Goal: Information Seeking & Learning: Check status

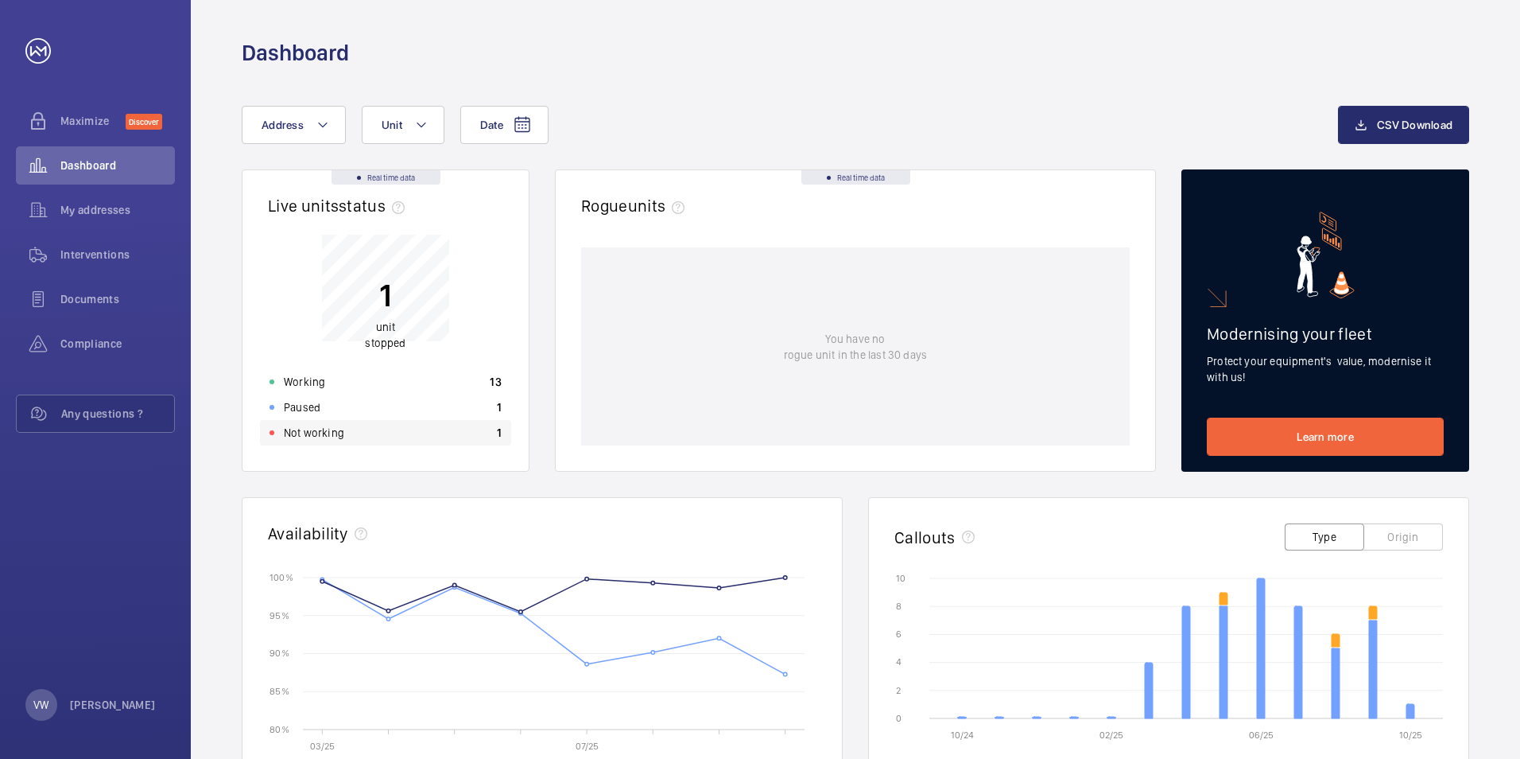
click at [316, 435] on p "Not working" at bounding box center [314, 433] width 60 height 16
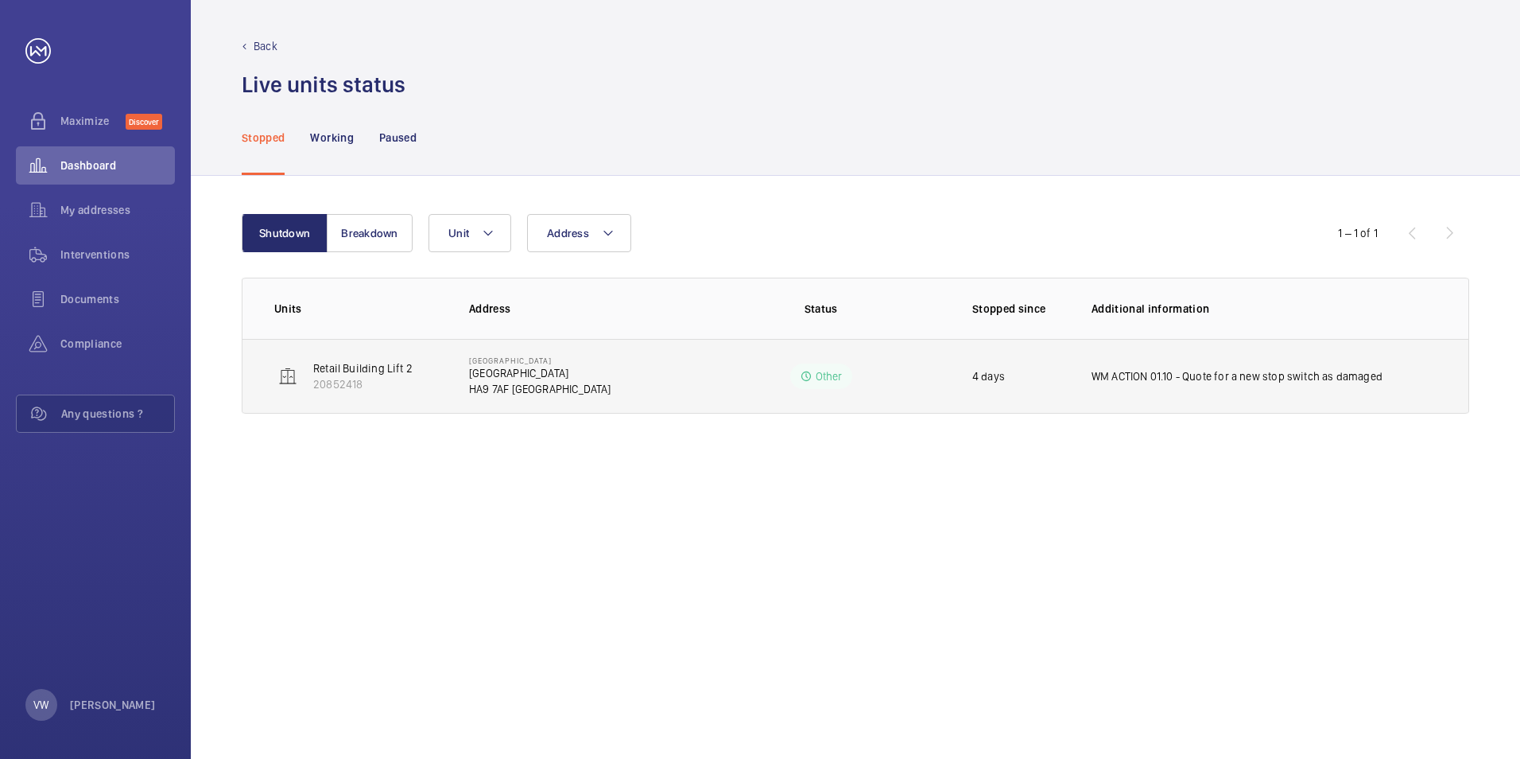
click at [367, 364] on p "Retail Building Lift 2" at bounding box center [362, 368] width 99 height 16
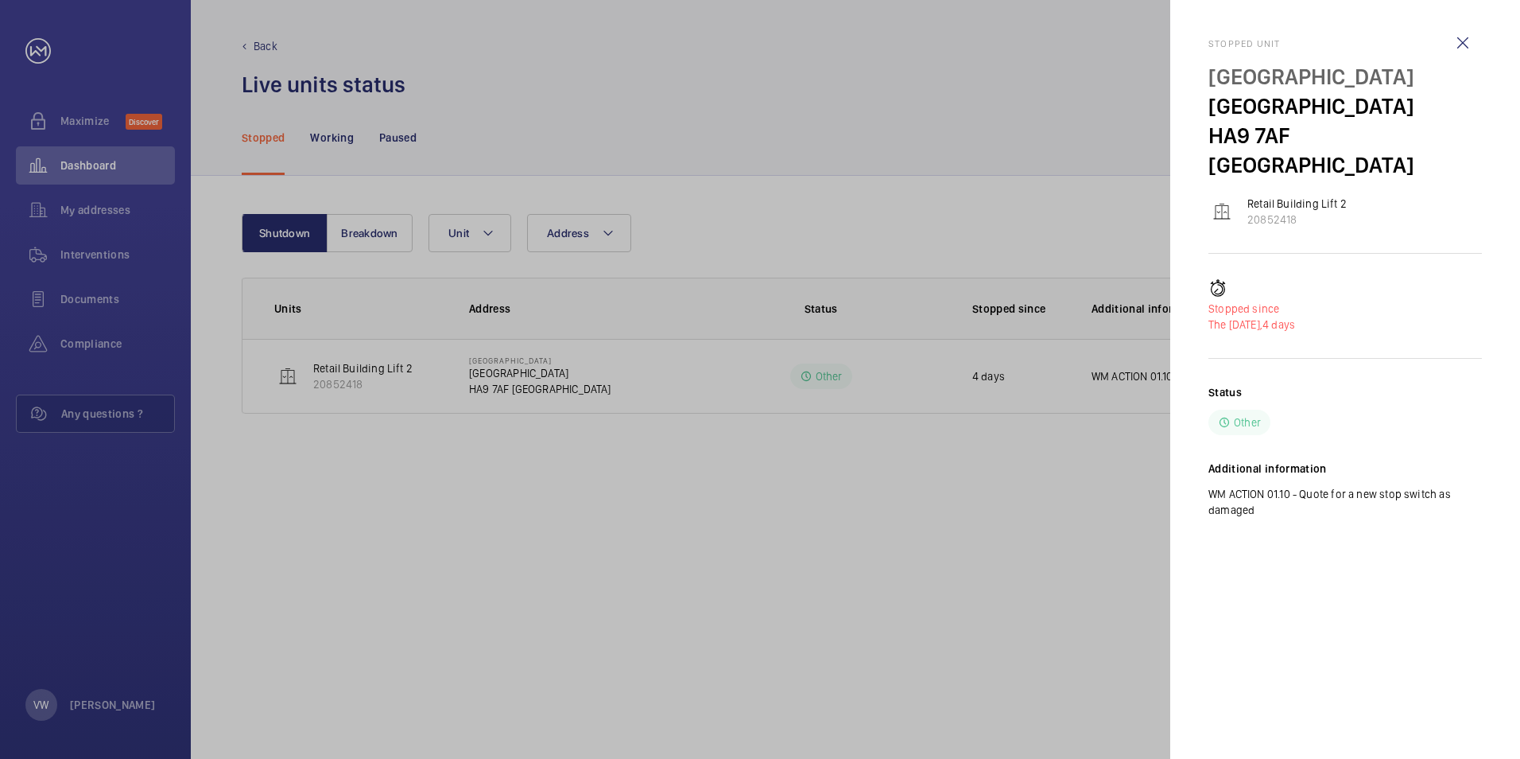
click at [1272, 460] on div "Additional information WM ACTION 01.10 - Quote for a new stop switch as damaged" at bounding box center [1346, 488] width 274 height 57
click at [1239, 460] on h2 "Additional information" at bounding box center [1346, 468] width 274 height 16
click at [708, 375] on div at bounding box center [760, 379] width 1520 height 759
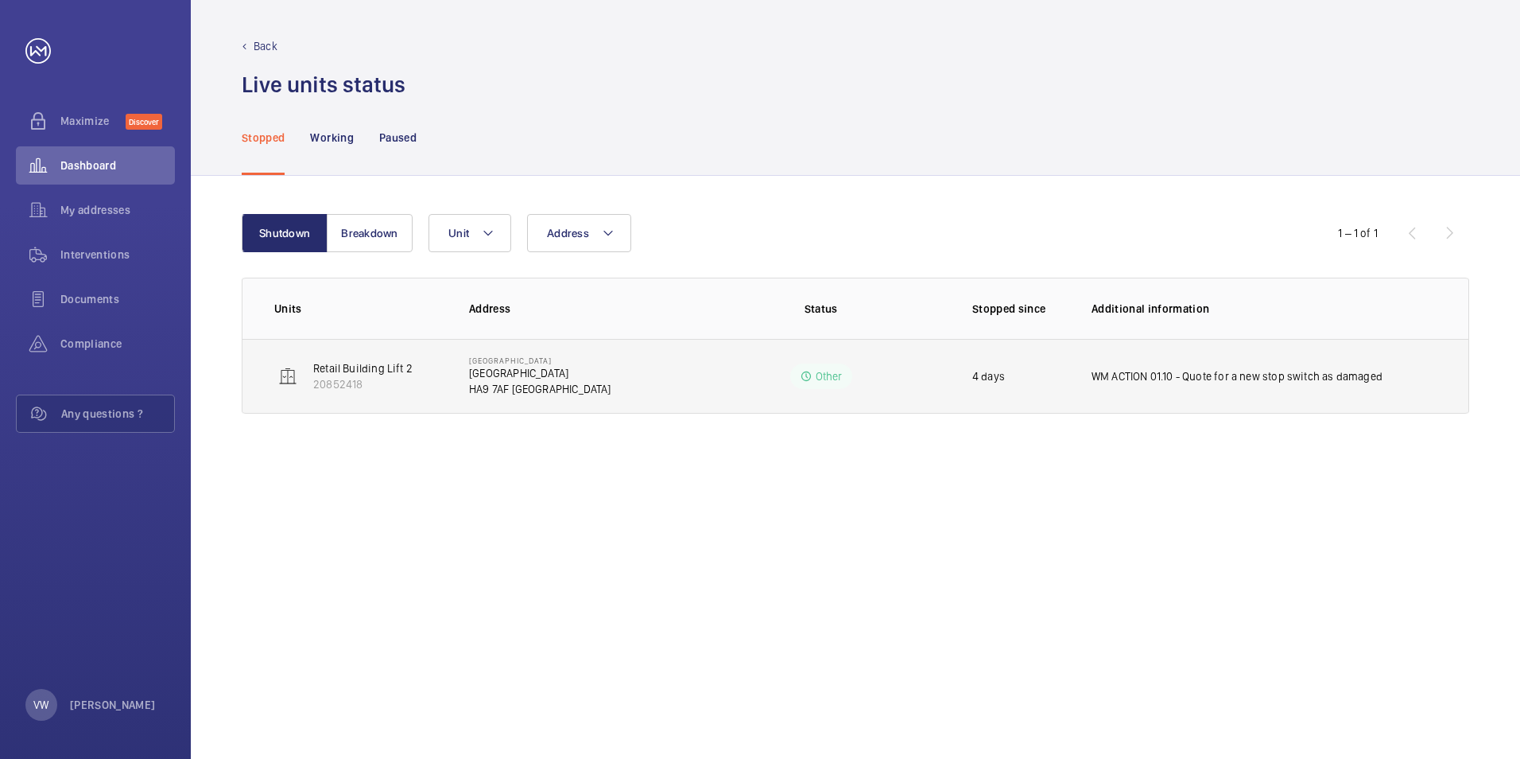
click at [1259, 374] on p "WM ACTION 01.10 - Quote for a new stop switch as damaged" at bounding box center [1237, 376] width 291 height 16
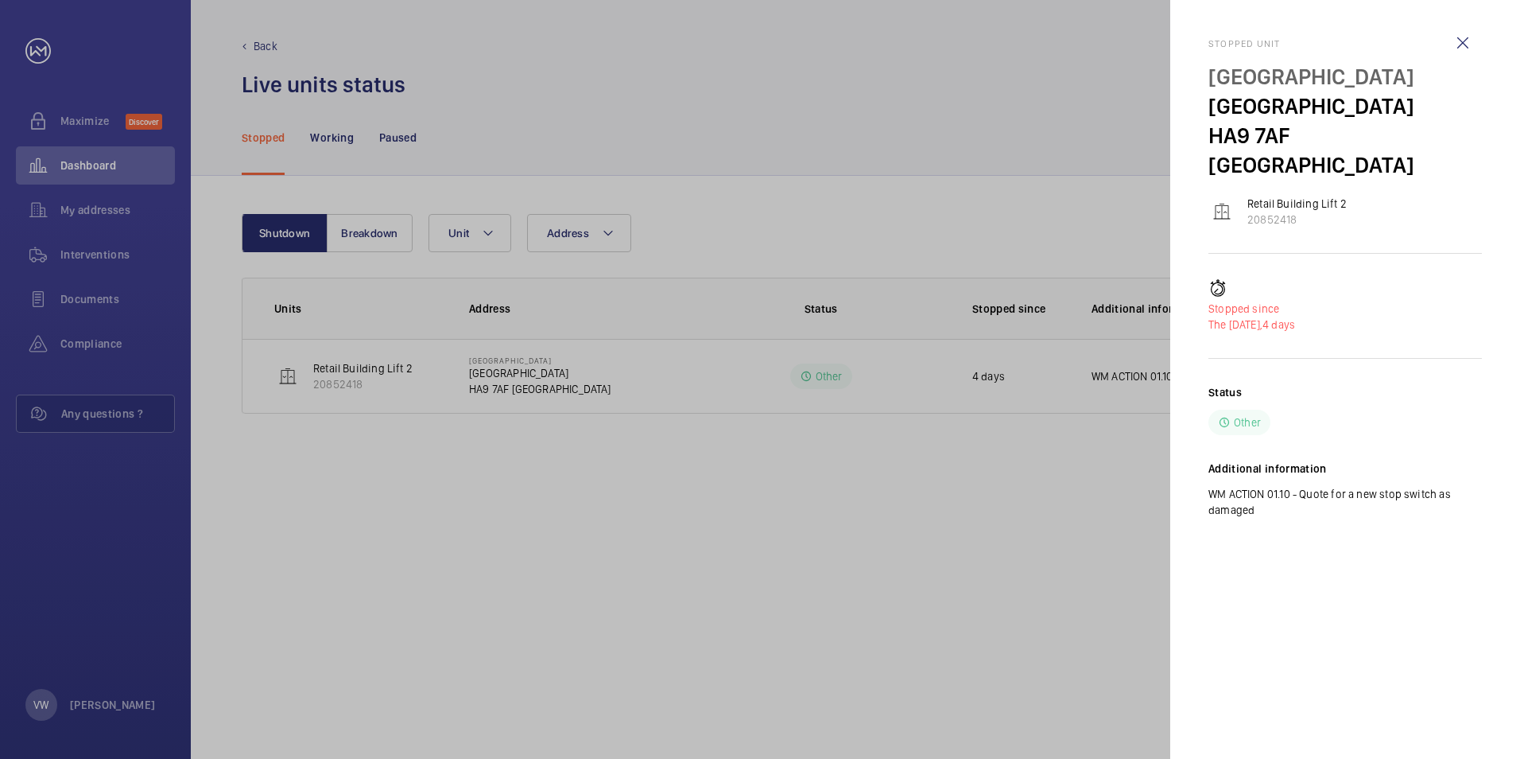
click at [1276, 196] on p "Retail Building Lift 2" at bounding box center [1297, 204] width 99 height 16
click at [413, 285] on div at bounding box center [760, 379] width 1520 height 759
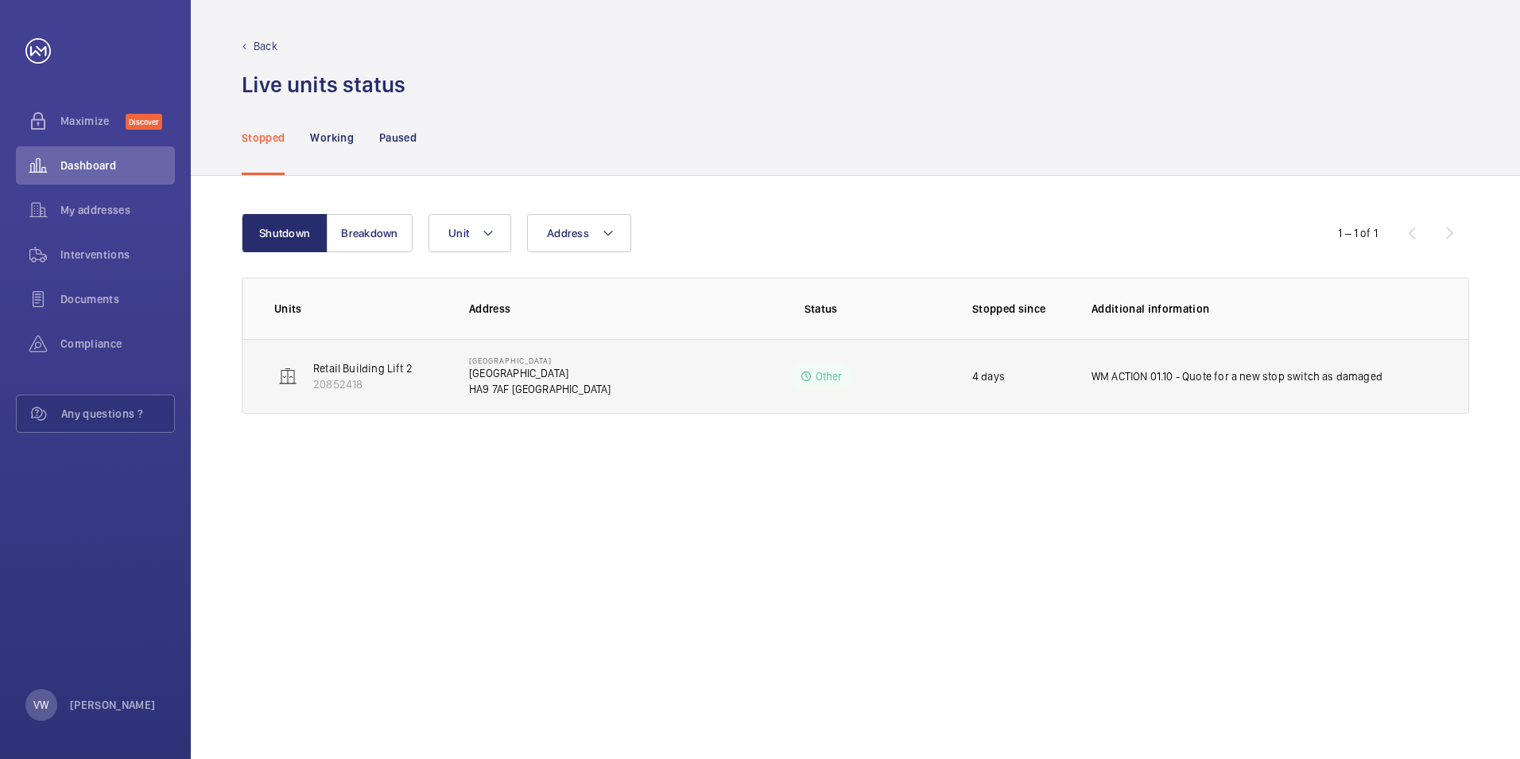
click at [834, 380] on p "Other" at bounding box center [829, 376] width 27 height 16
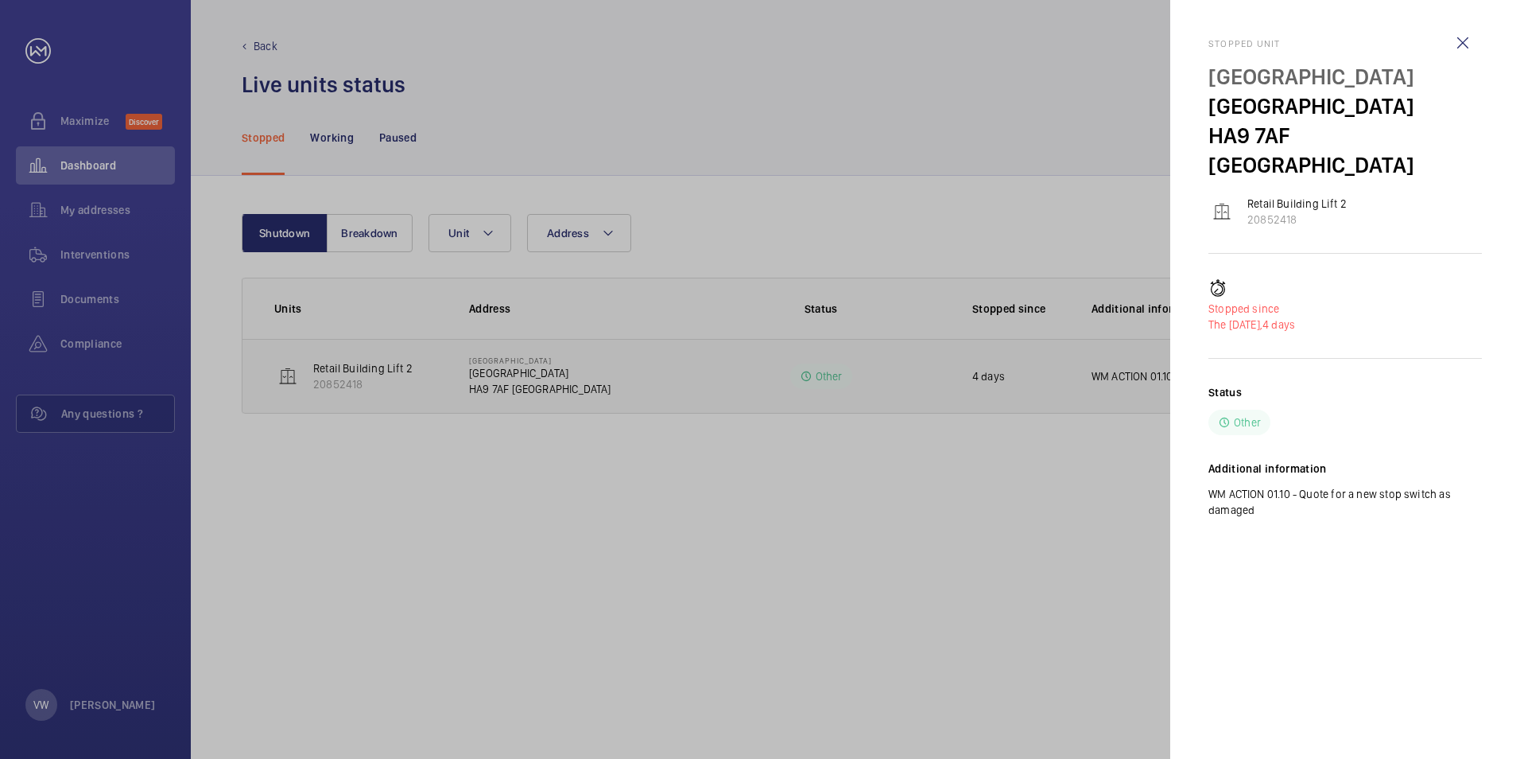
click at [834, 380] on div at bounding box center [760, 379] width 1520 height 759
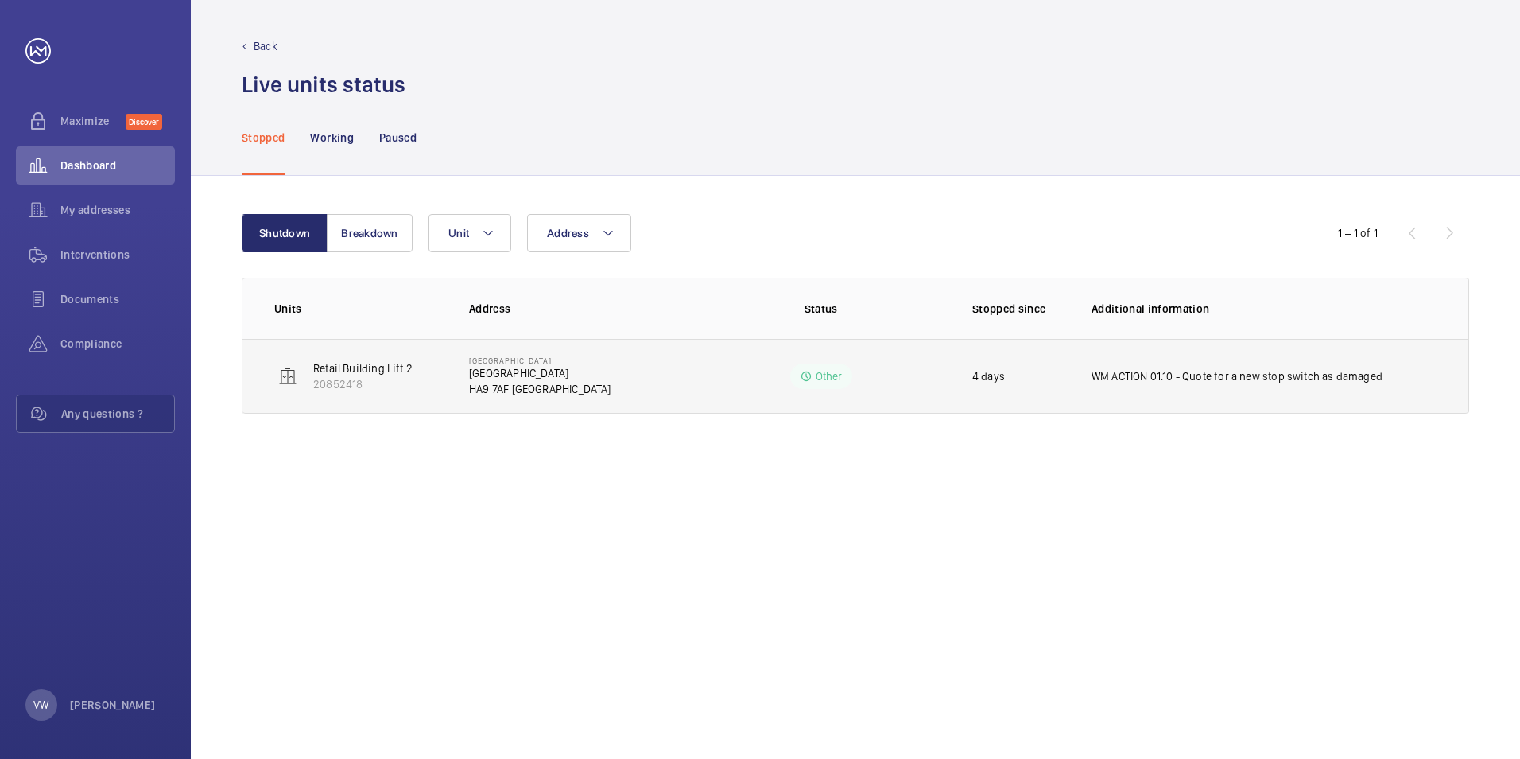
click at [390, 374] on p "Retail Building Lift 2" at bounding box center [362, 368] width 99 height 16
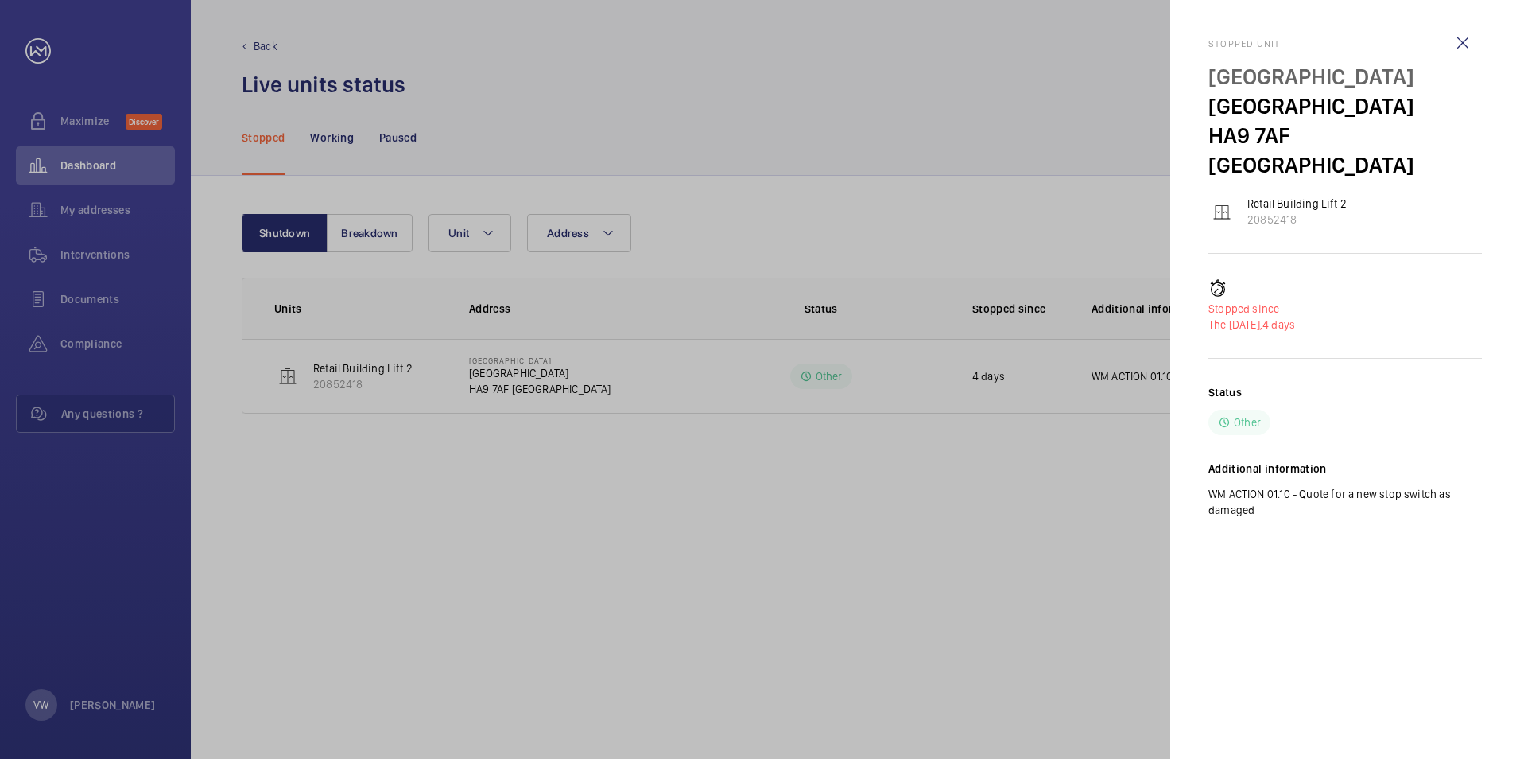
click at [1235, 486] on p "WM ACTION 01.10 - Quote for a new stop switch as damaged" at bounding box center [1346, 502] width 274 height 32
click at [988, 483] on div at bounding box center [760, 379] width 1520 height 759
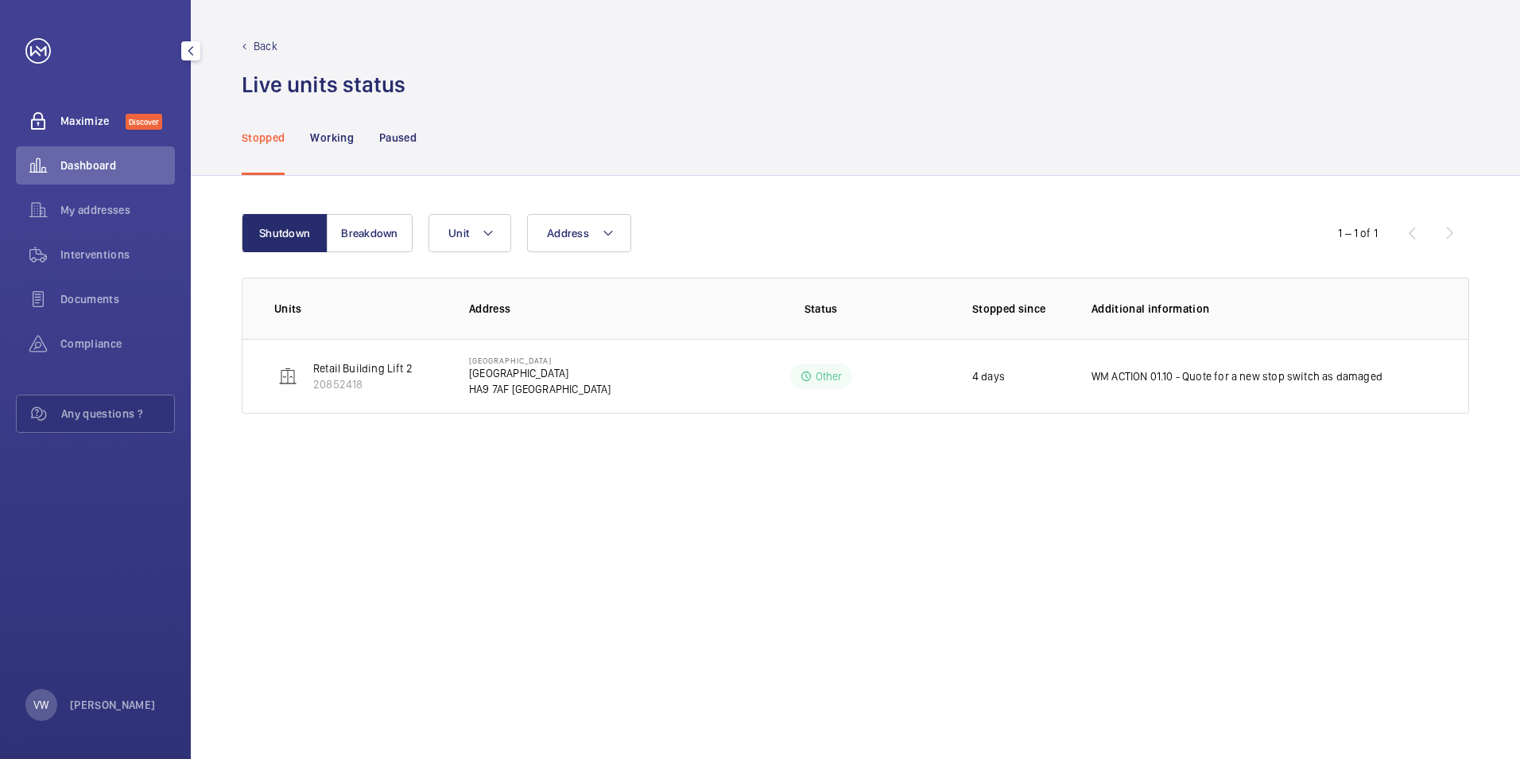
click at [88, 125] on span "Maximize" at bounding box center [92, 121] width 65 height 16
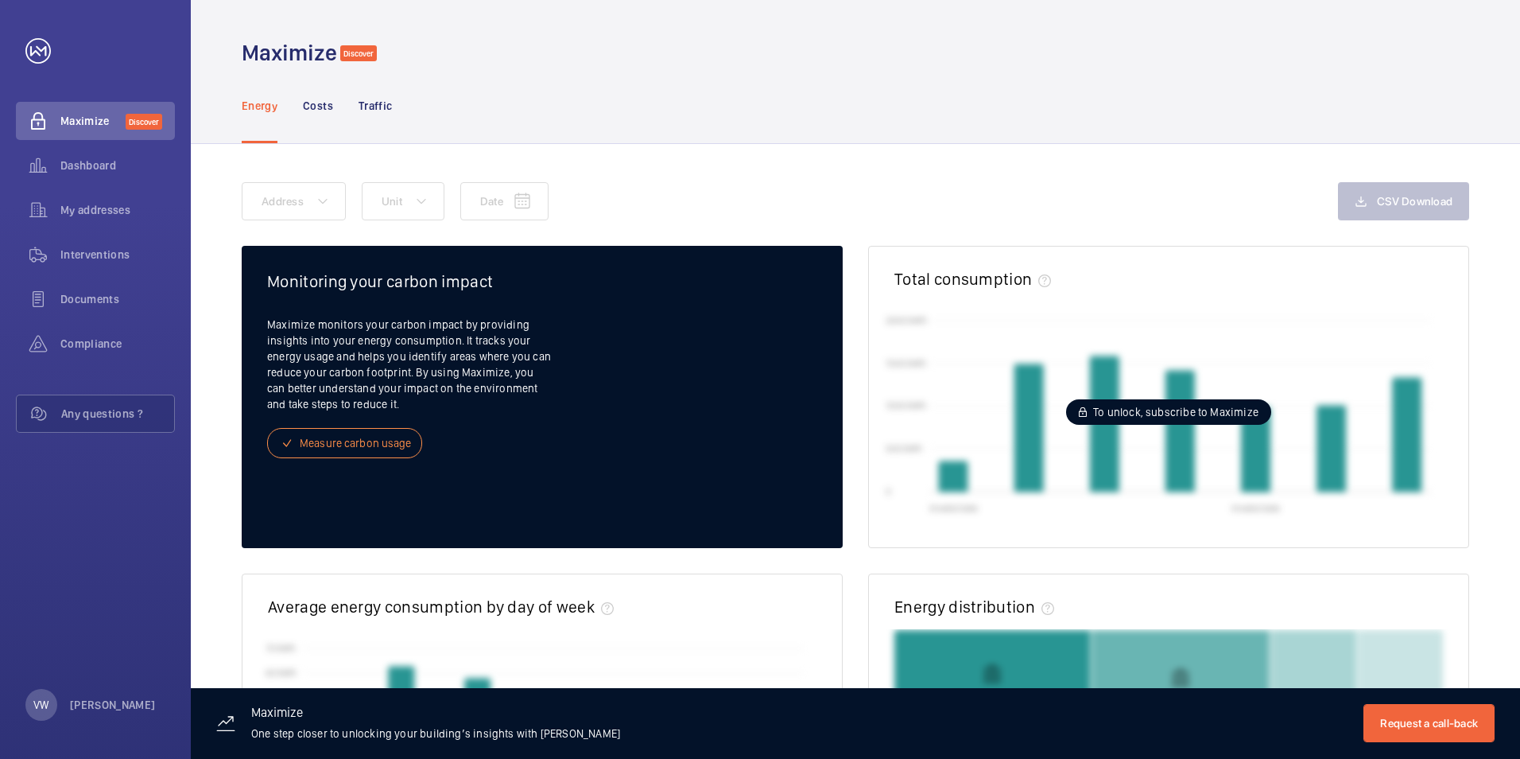
scroll to position [80, 0]
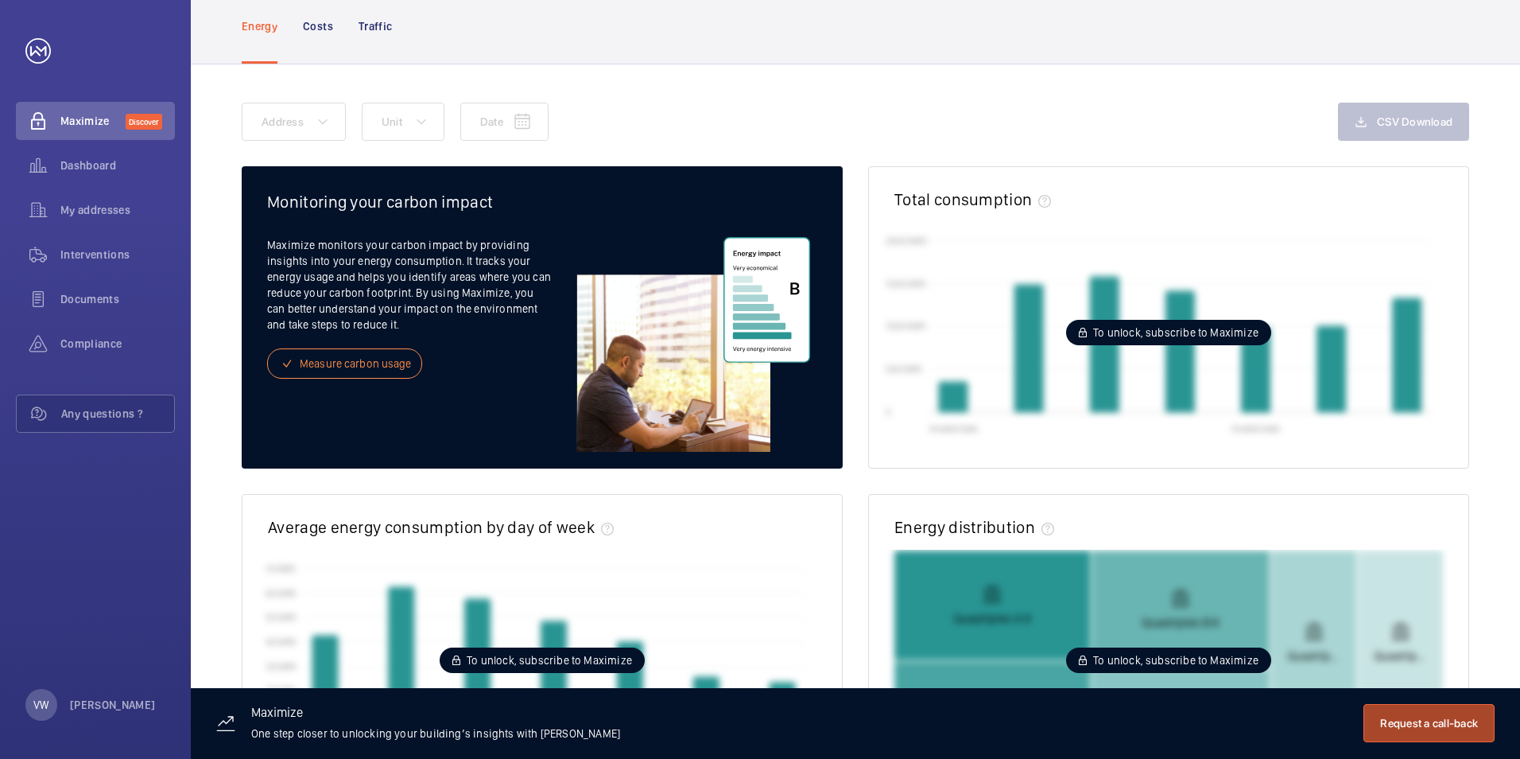
click at [1449, 722] on button "Request a call-back" at bounding box center [1429, 723] width 131 height 38
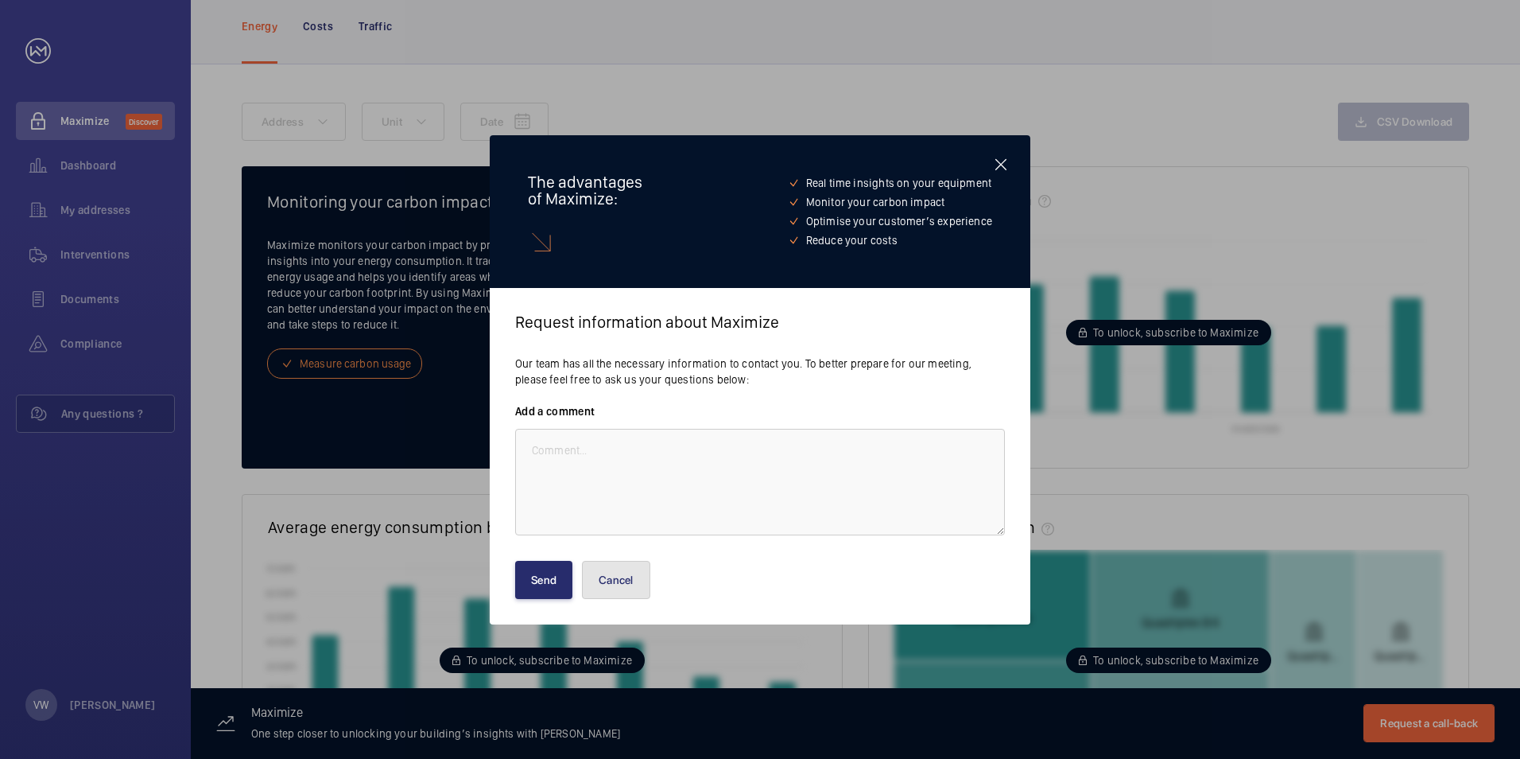
click at [609, 577] on button "Cancel" at bounding box center [616, 580] width 68 height 38
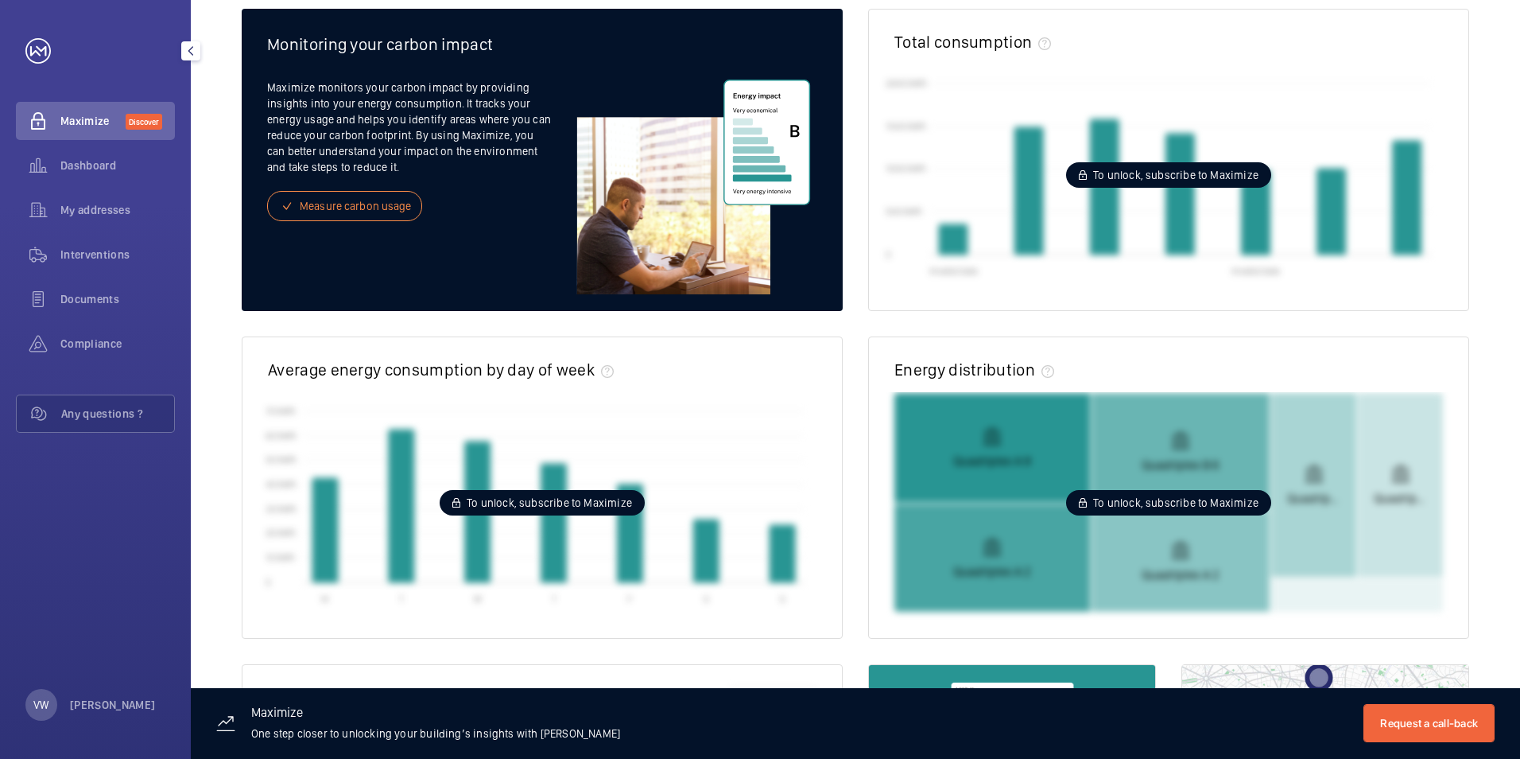
scroll to position [239, 0]
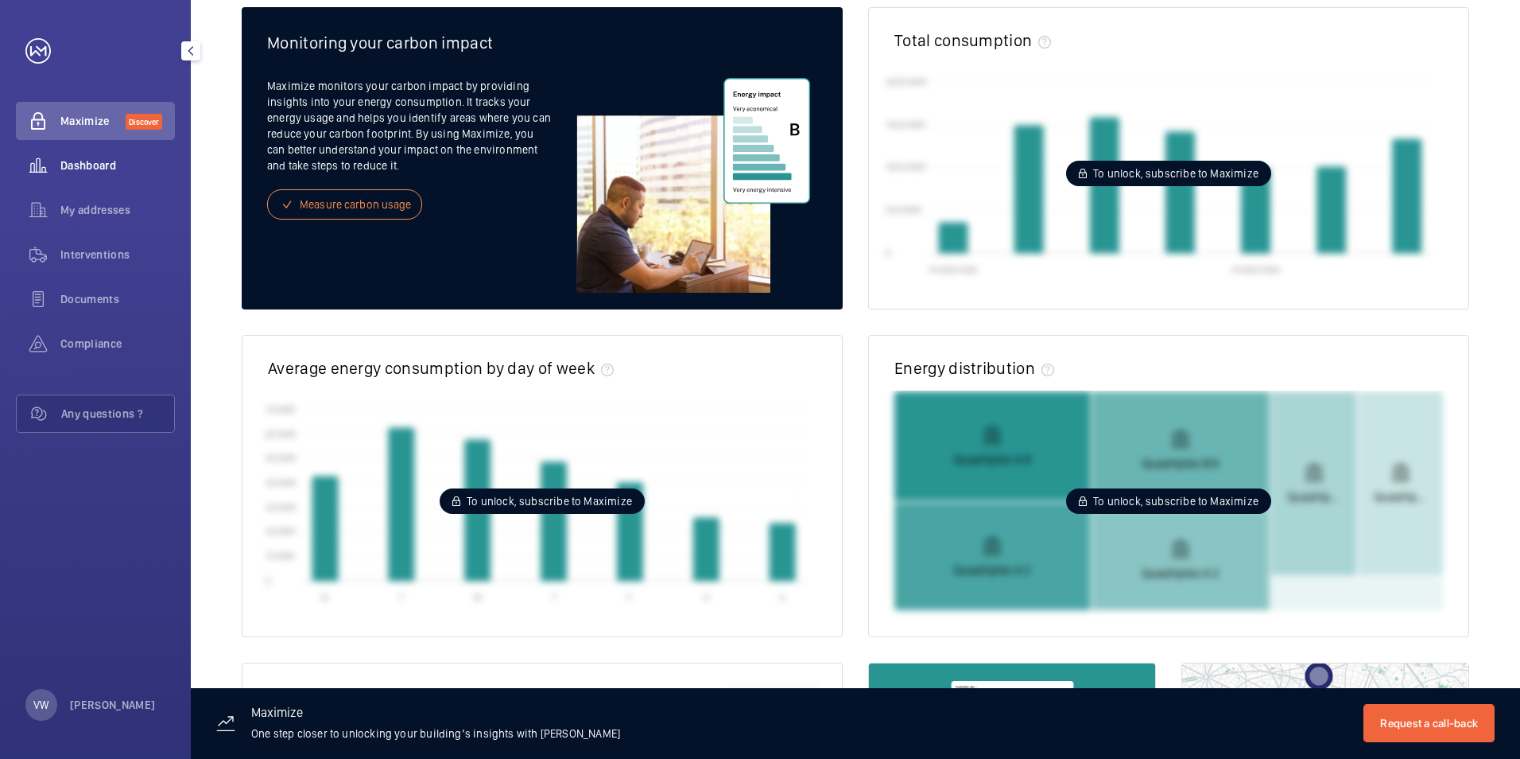
click at [93, 163] on span "Dashboard" at bounding box center [117, 165] width 114 height 16
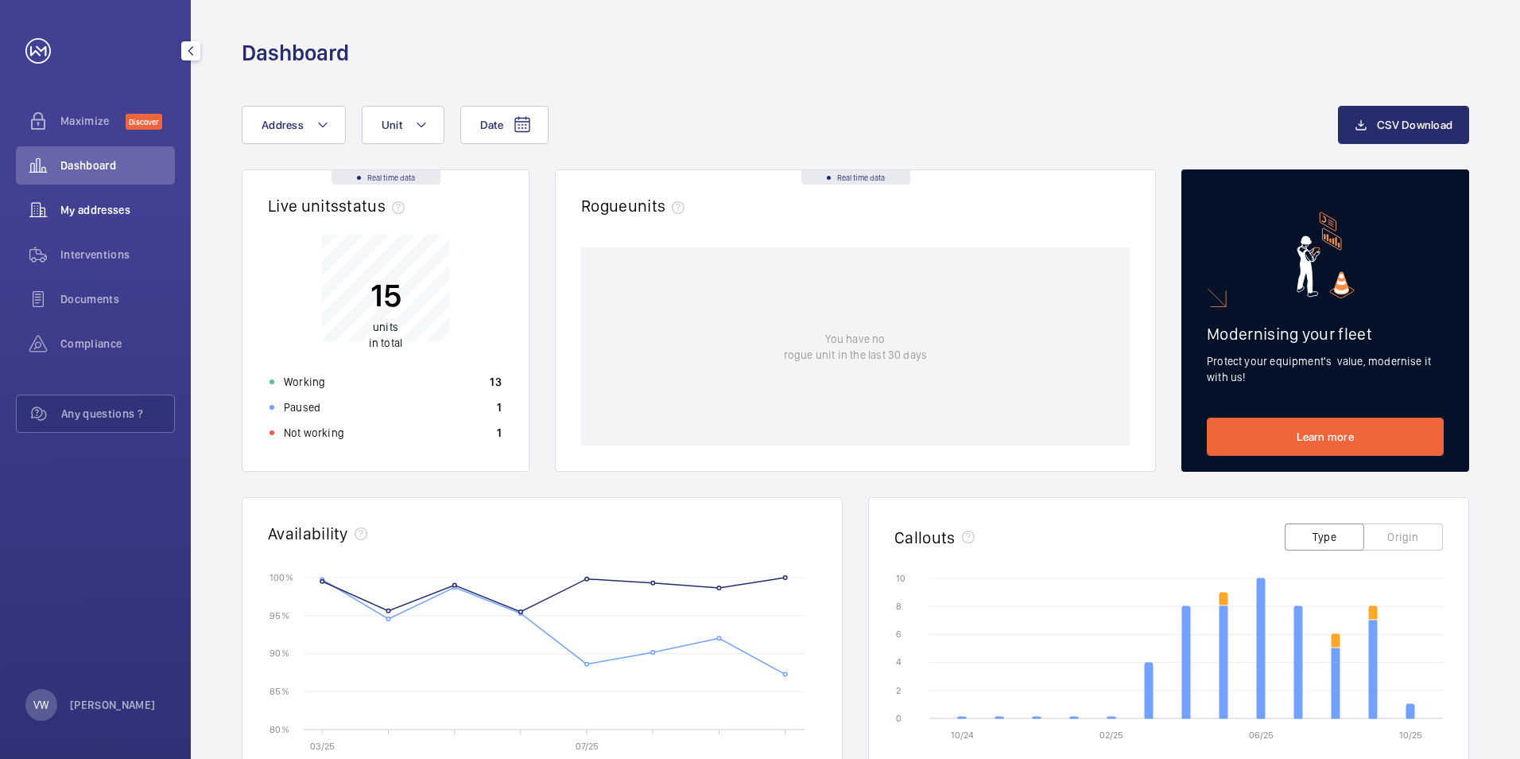
click at [82, 196] on div "My addresses" at bounding box center [95, 210] width 159 height 38
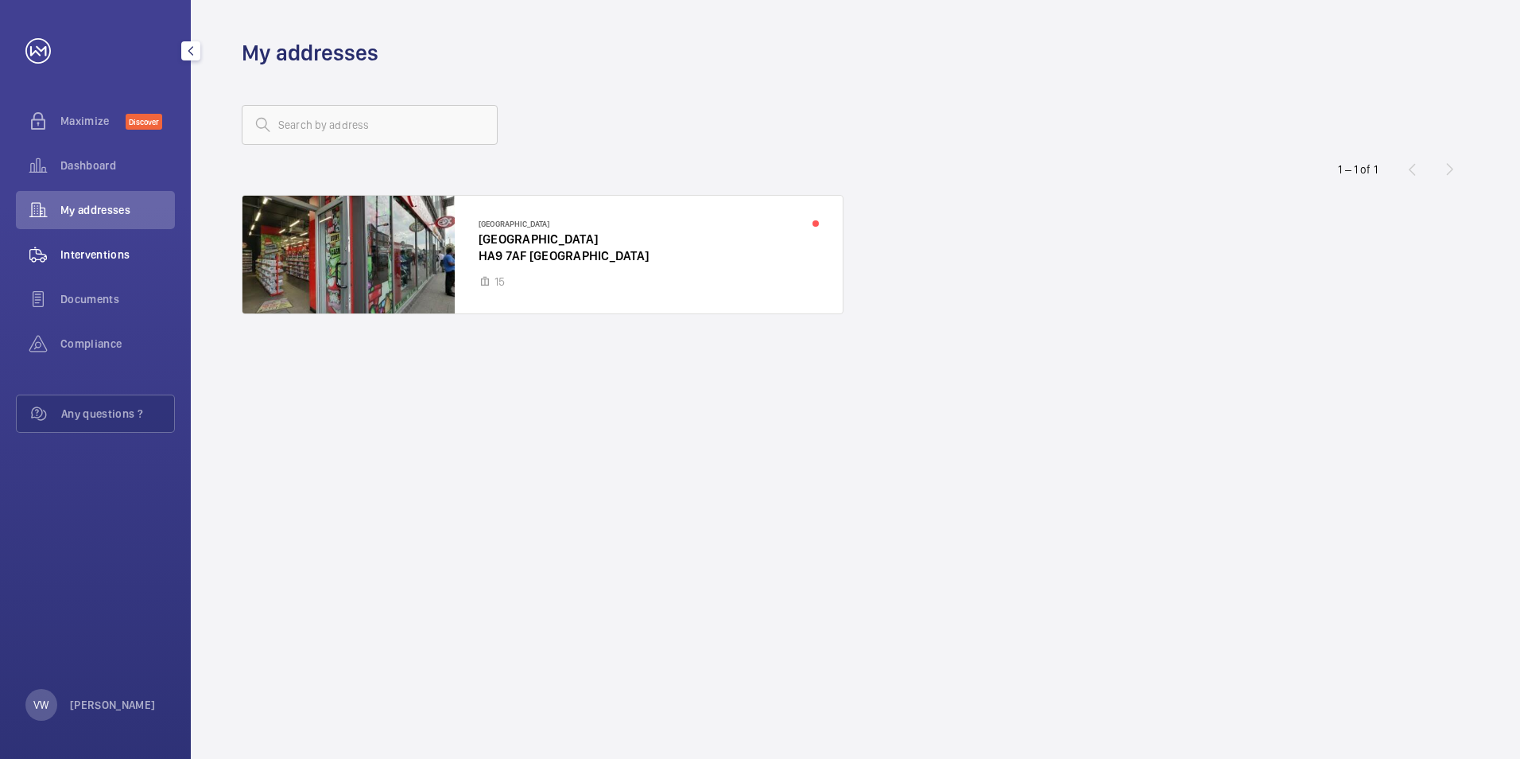
click at [79, 253] on span "Interventions" at bounding box center [117, 254] width 114 height 16
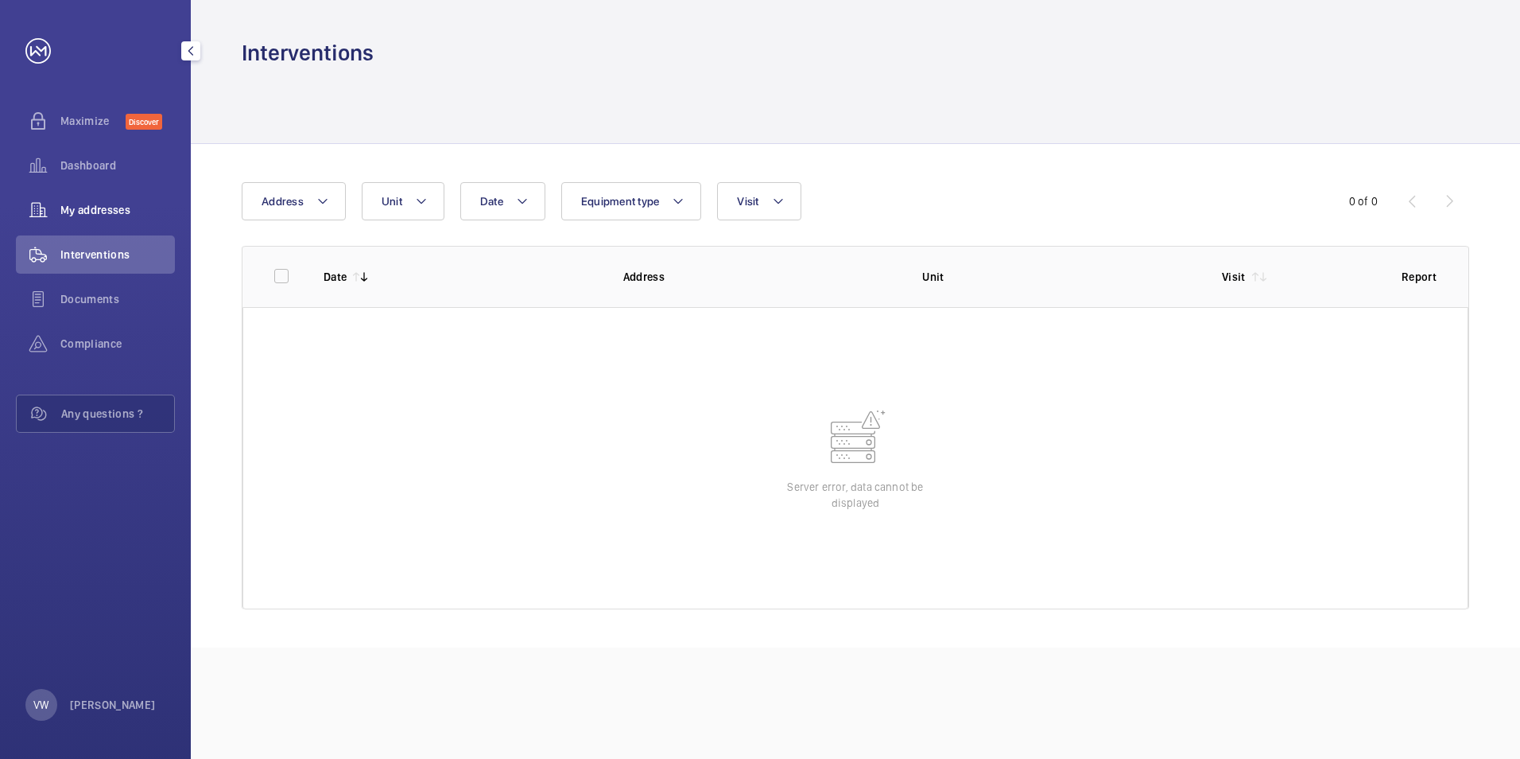
click at [80, 209] on span "My addresses" at bounding box center [117, 210] width 114 height 16
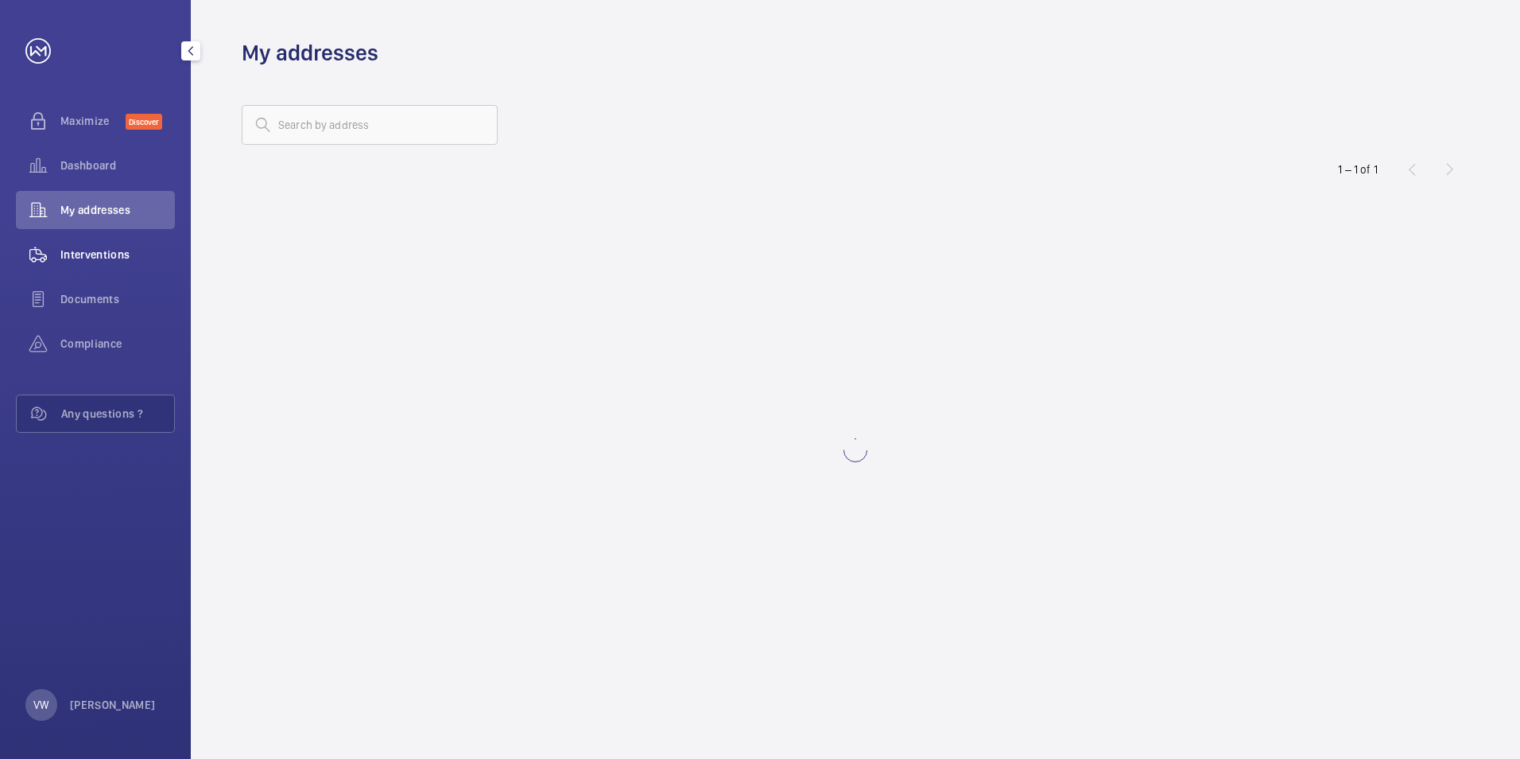
click at [81, 242] on div "Interventions" at bounding box center [95, 254] width 159 height 38
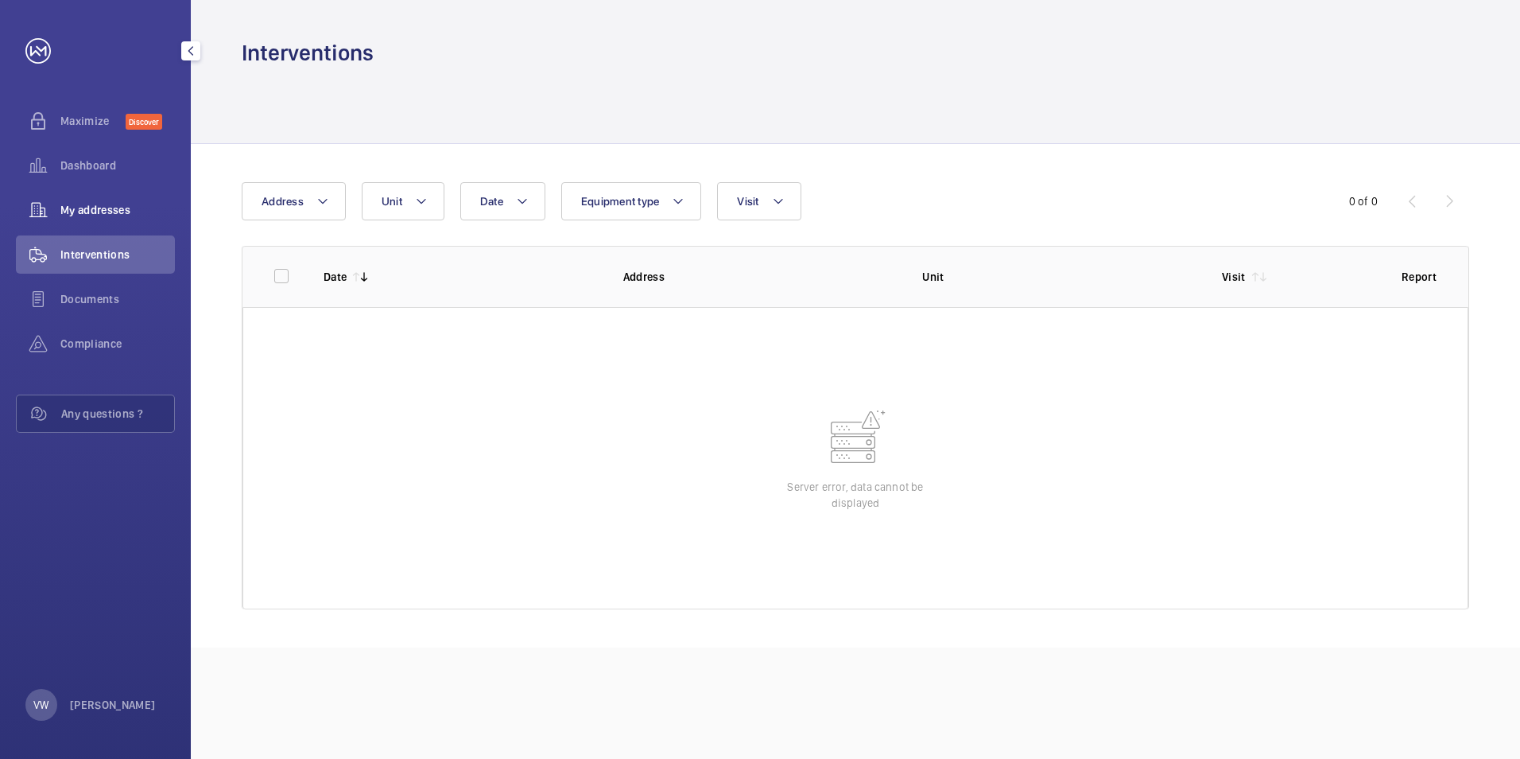
click at [103, 218] on div "My addresses" at bounding box center [95, 210] width 159 height 38
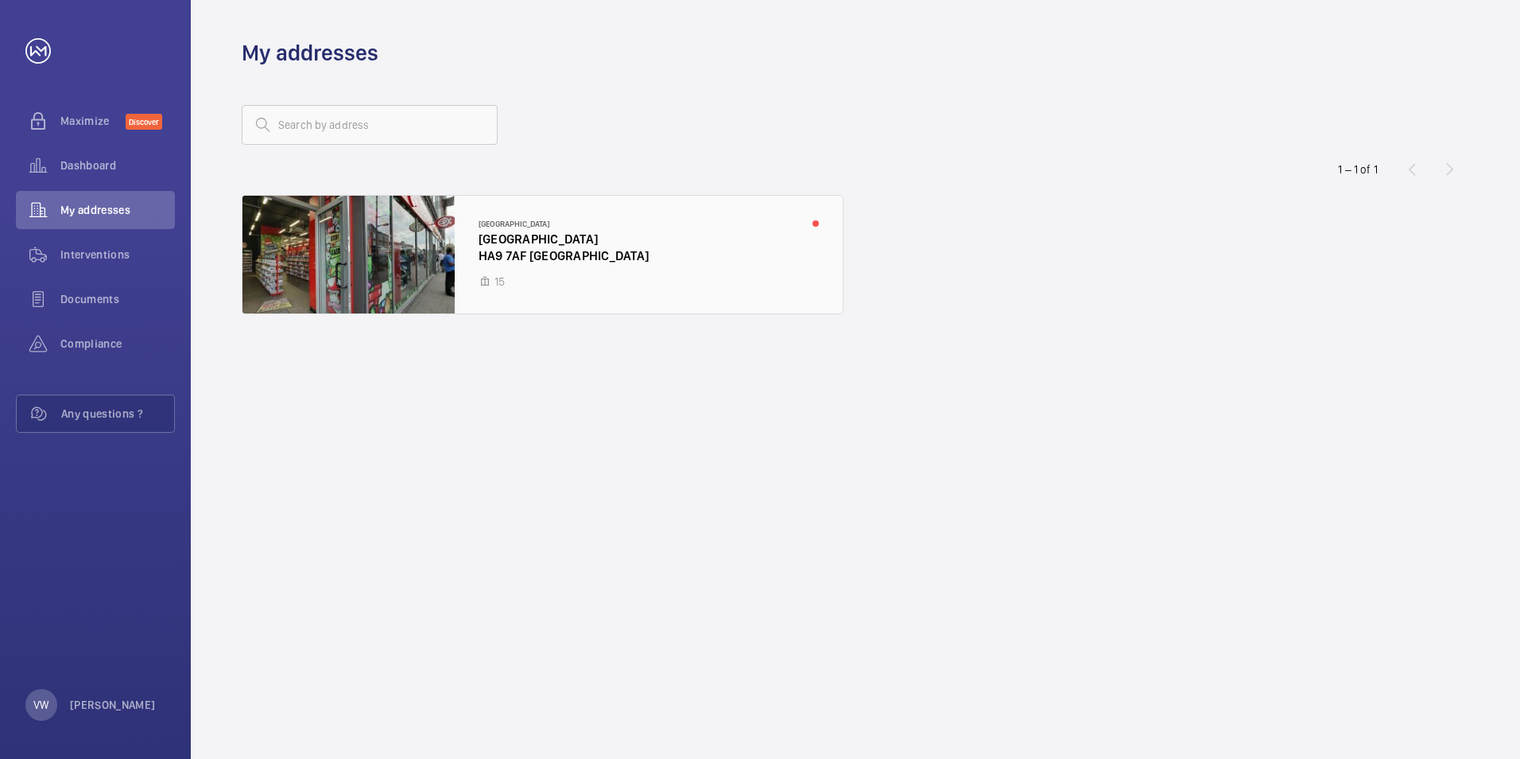
click at [376, 272] on div at bounding box center [543, 255] width 600 height 118
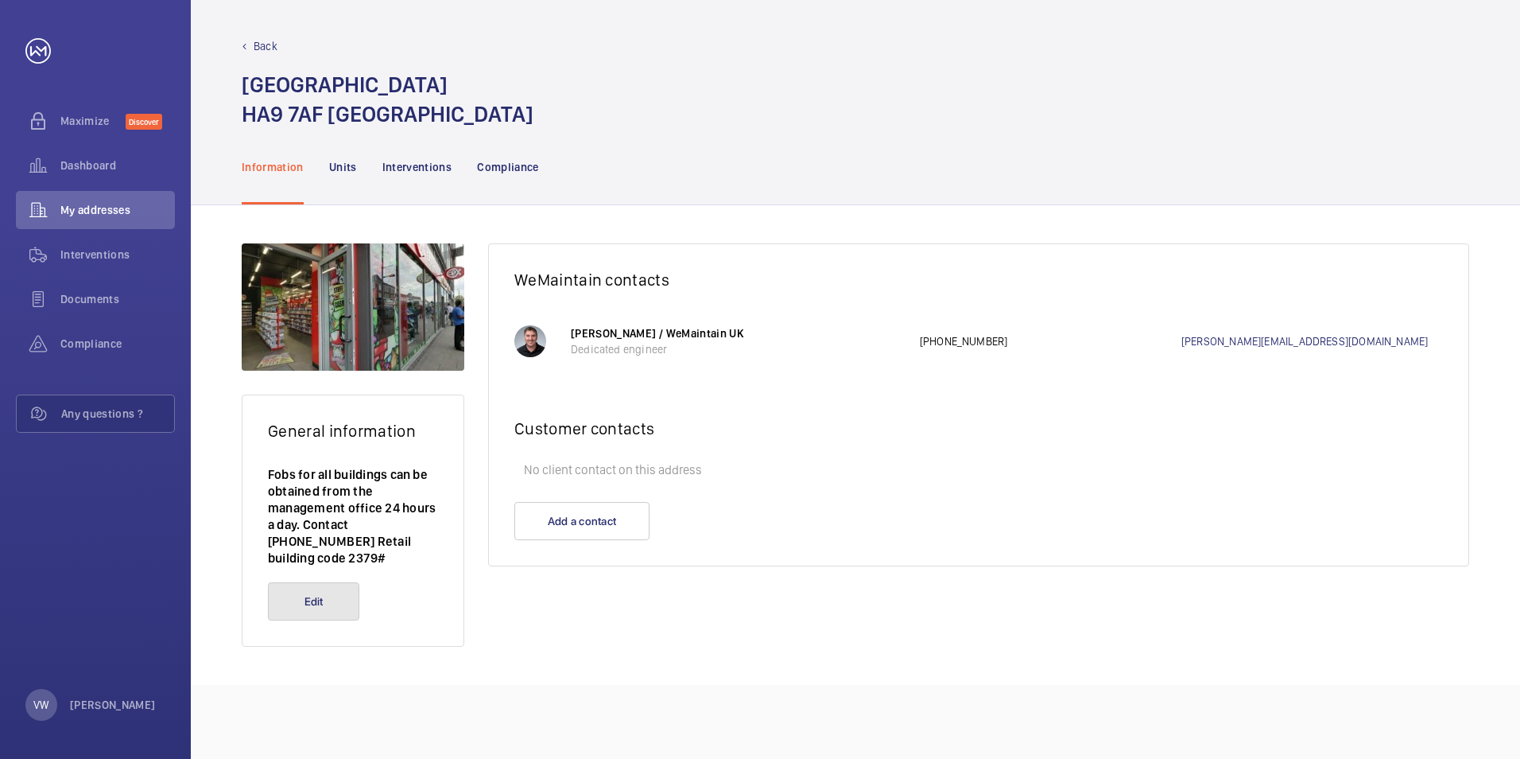
click at [330, 583] on button "Edit" at bounding box center [313, 601] width 91 height 38
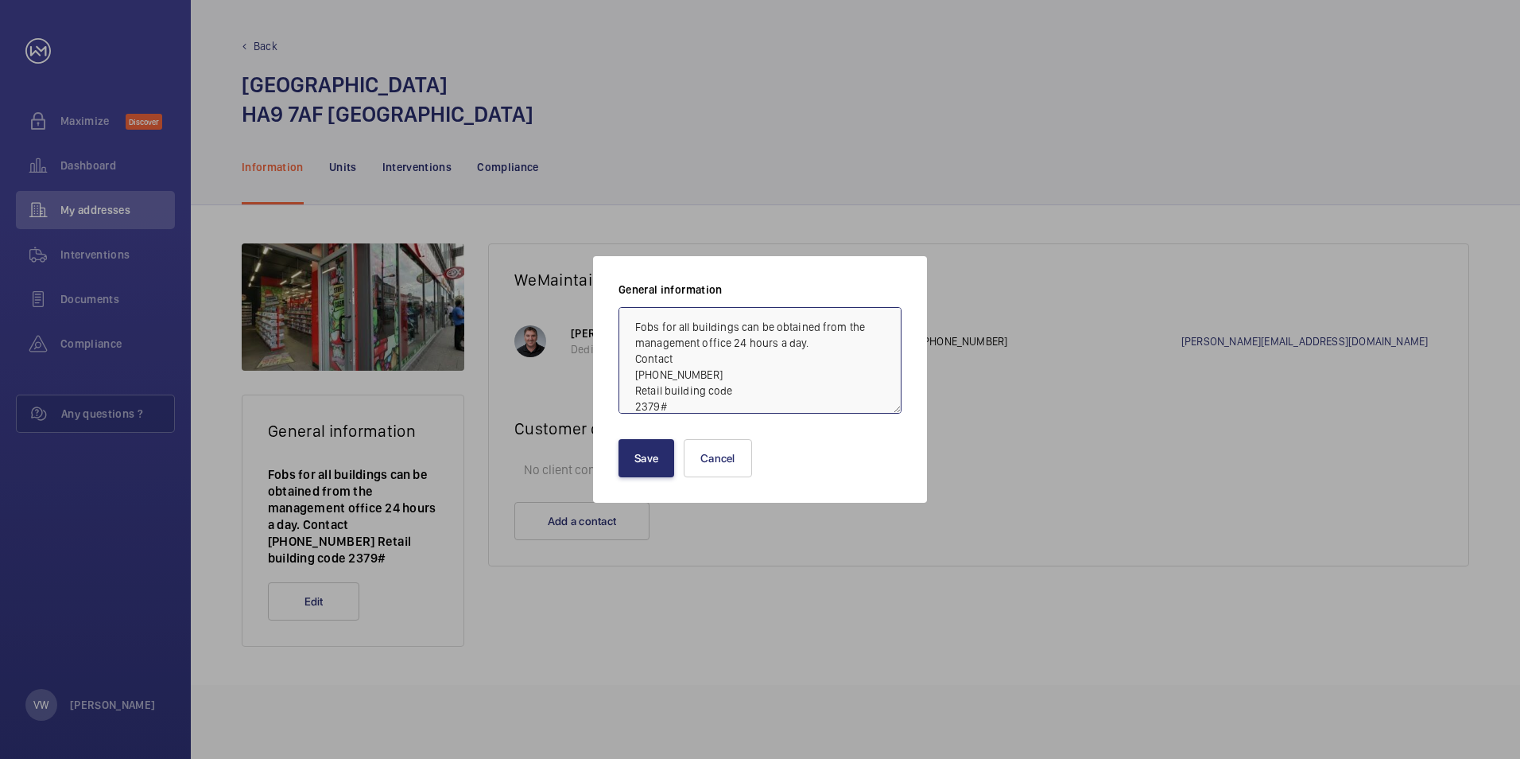
scroll to position [16, 0]
click at [731, 444] on button "Cancel" at bounding box center [718, 458] width 68 height 38
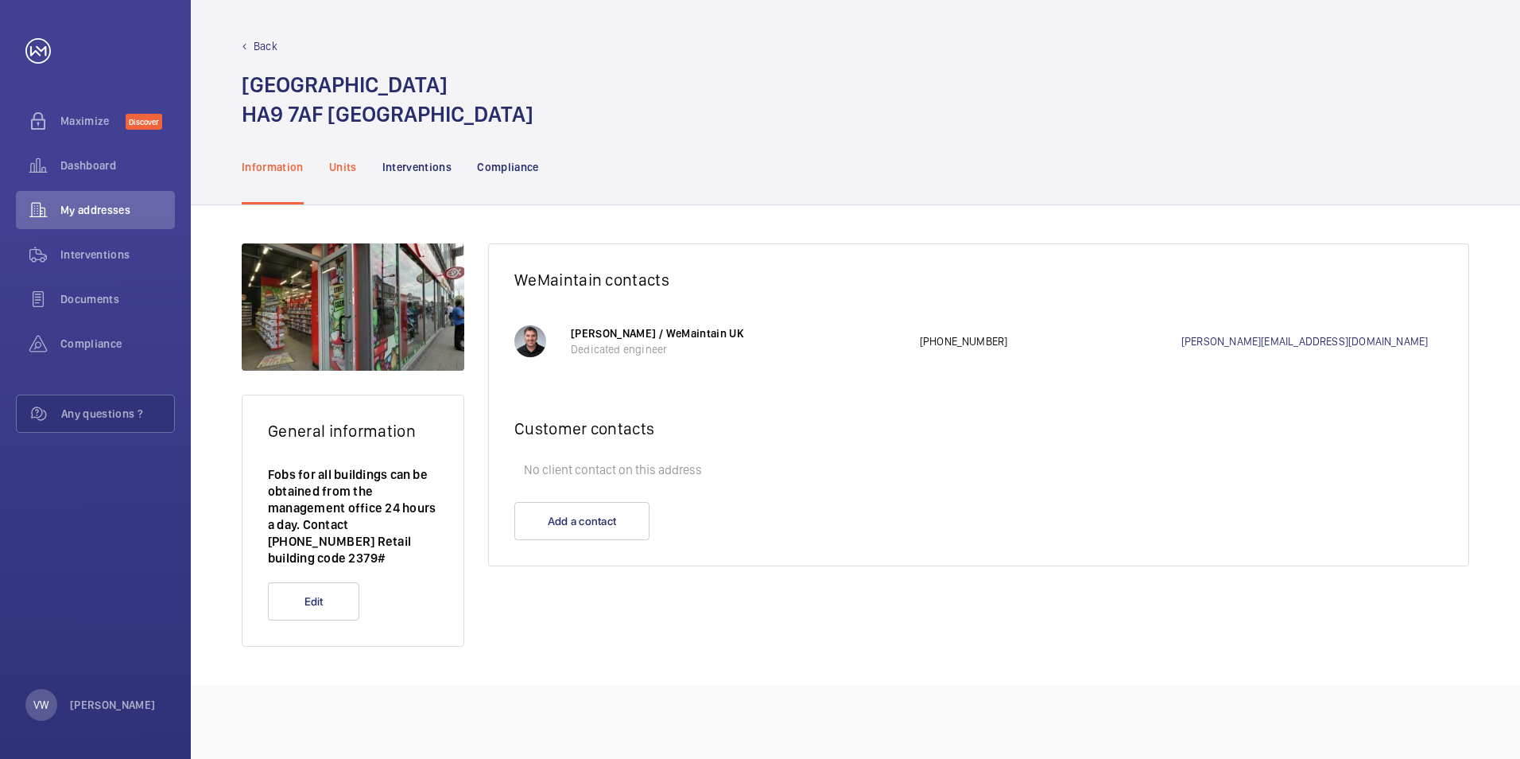
click at [345, 167] on p "Units" at bounding box center [343, 167] width 28 height 16
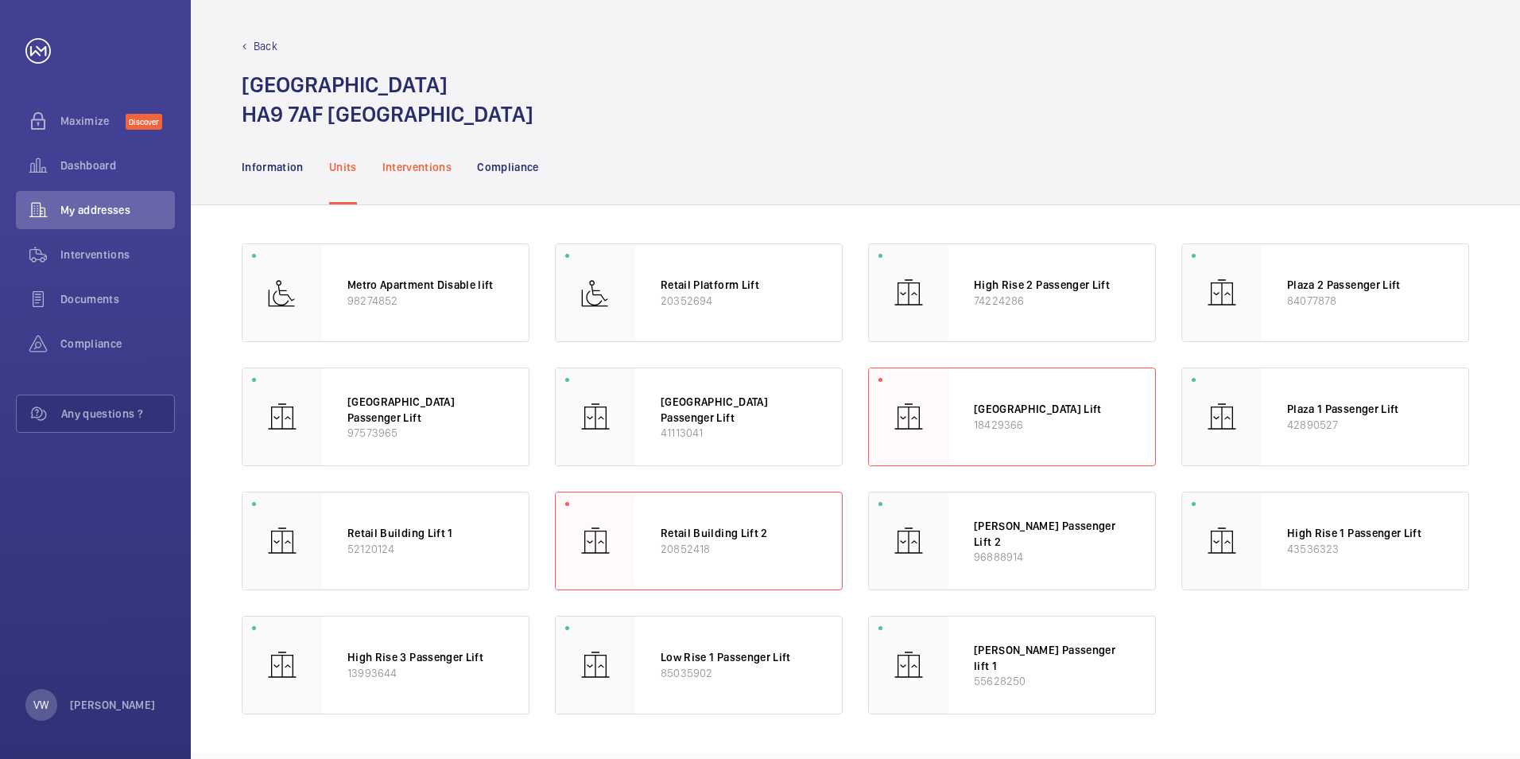
click at [421, 167] on p "Interventions" at bounding box center [417, 167] width 70 height 16
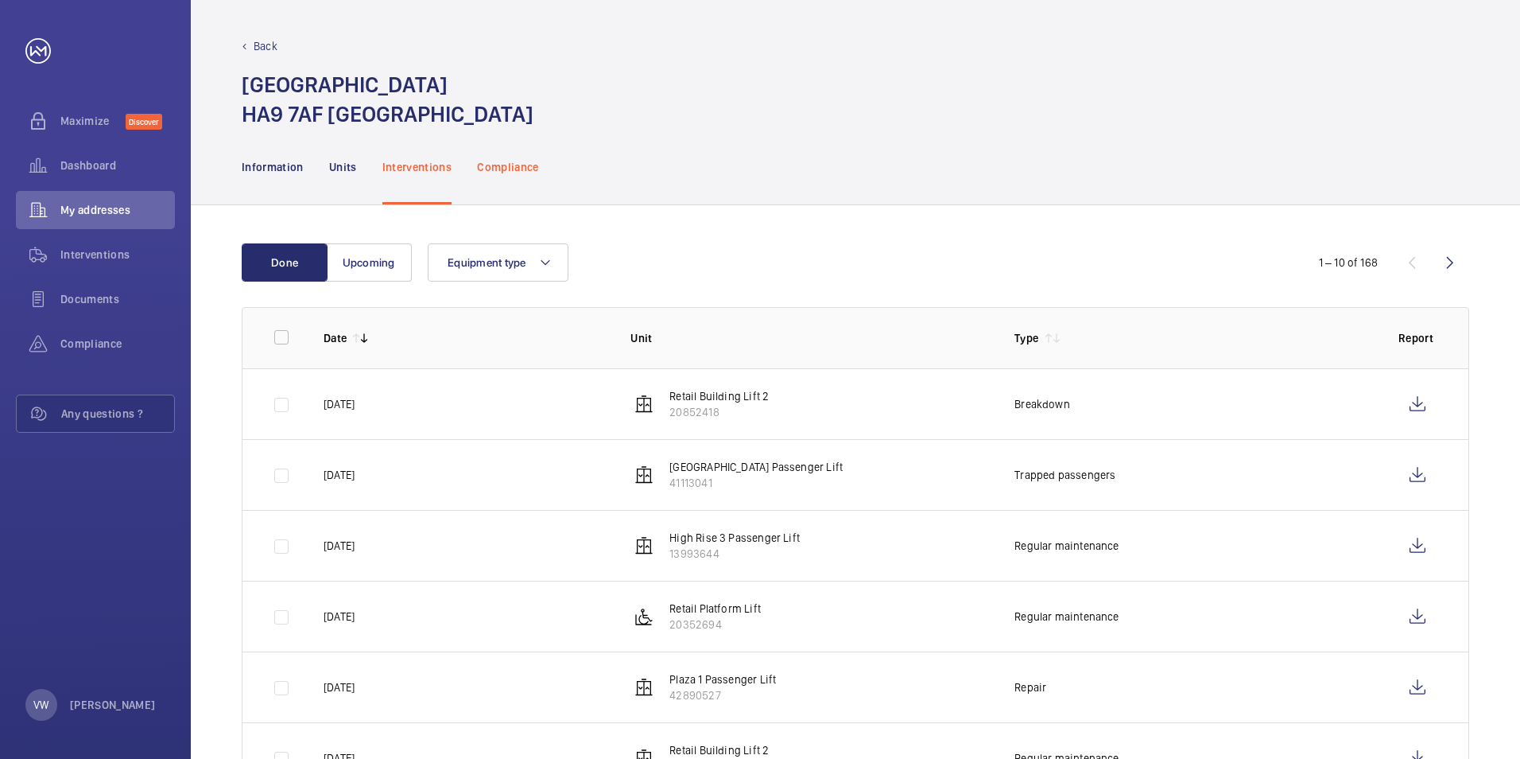
click at [499, 162] on p "Compliance" at bounding box center [508, 167] width 62 height 16
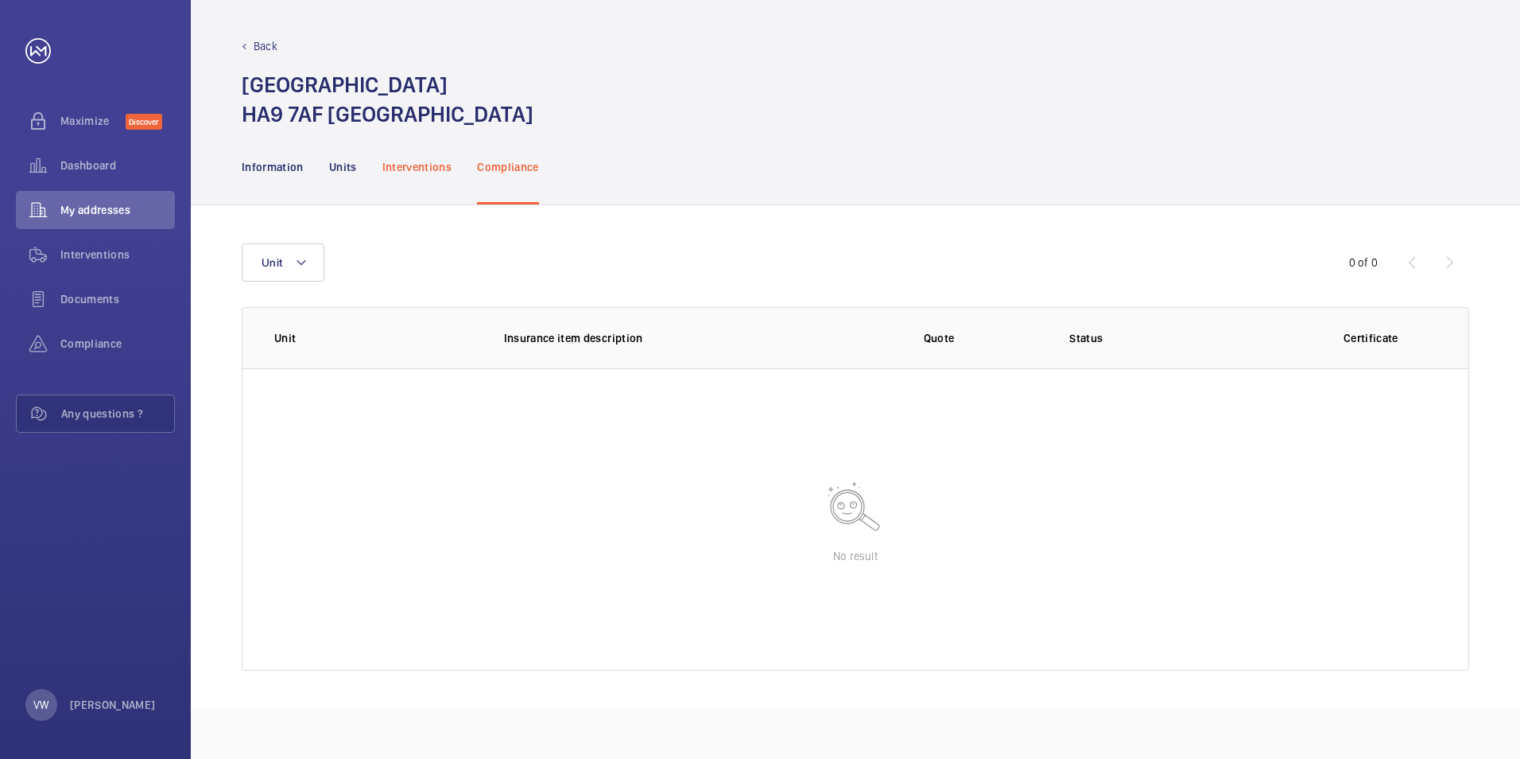
click at [413, 169] on p "Interventions" at bounding box center [417, 167] width 70 height 16
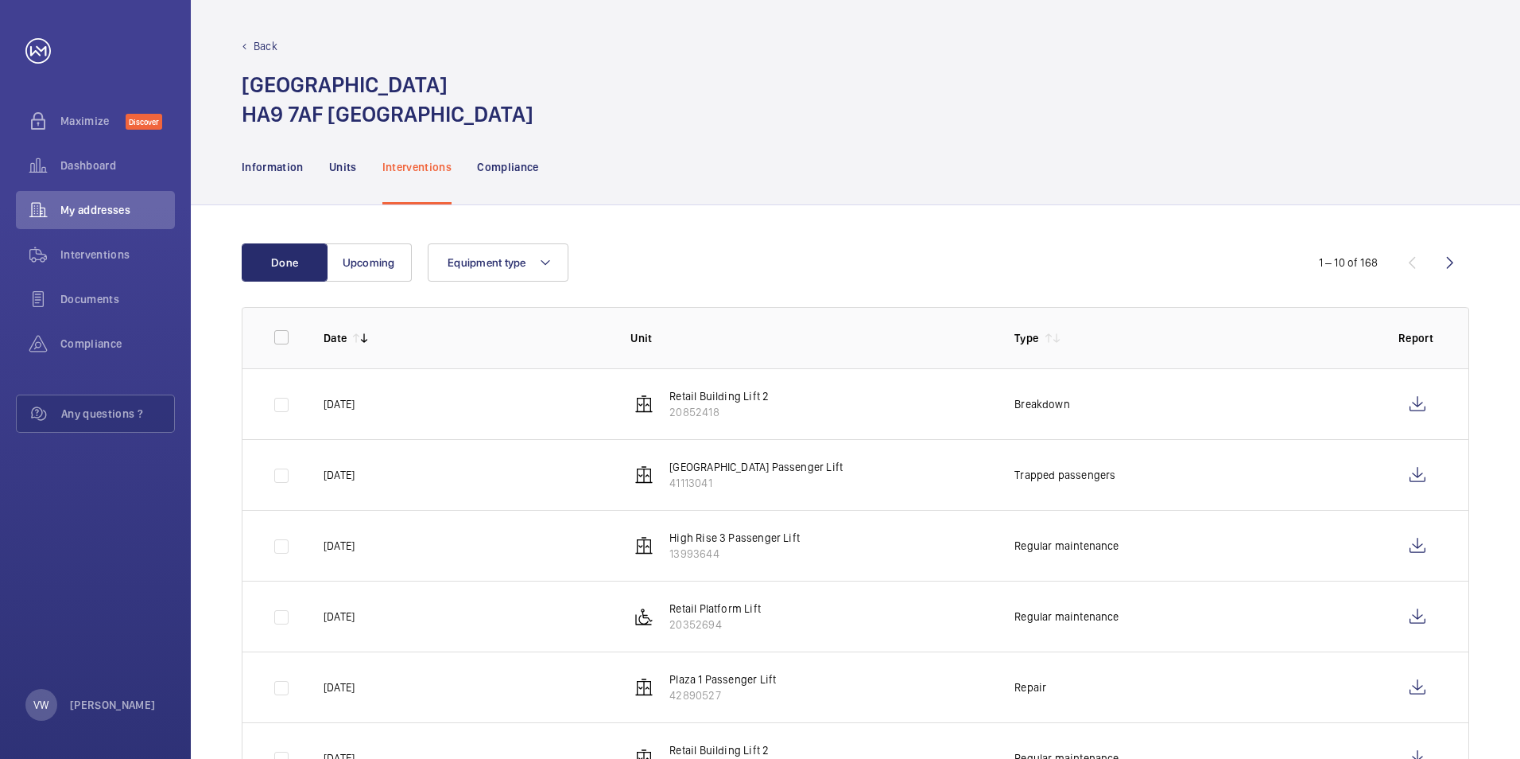
click at [321, 171] on nav "Information Units Interventions Compliance" at bounding box center [390, 167] width 297 height 76
click at [329, 170] on p "Units" at bounding box center [343, 167] width 28 height 16
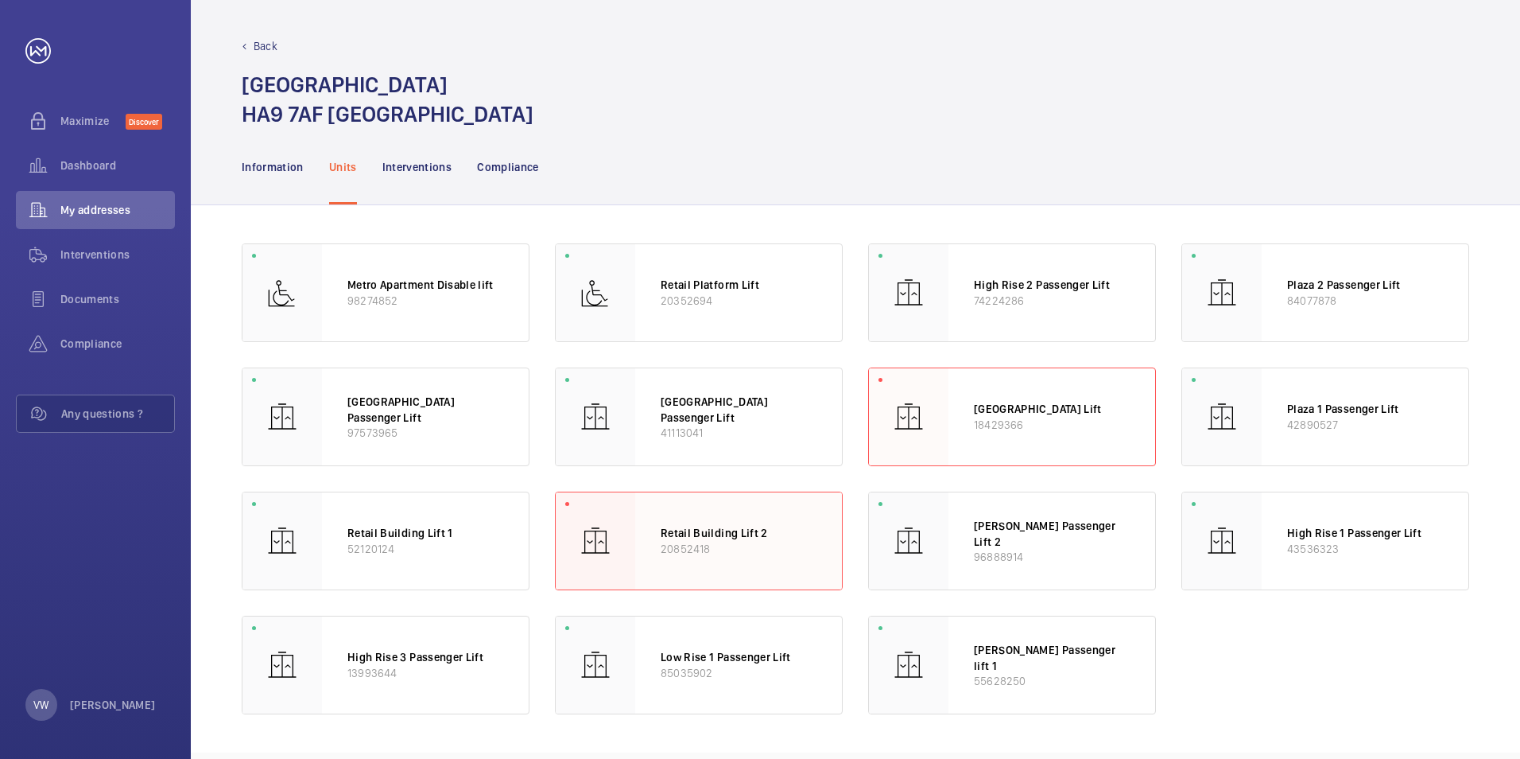
click at [704, 510] on div "Retail Building Lift 2 20852418" at bounding box center [738, 540] width 207 height 97
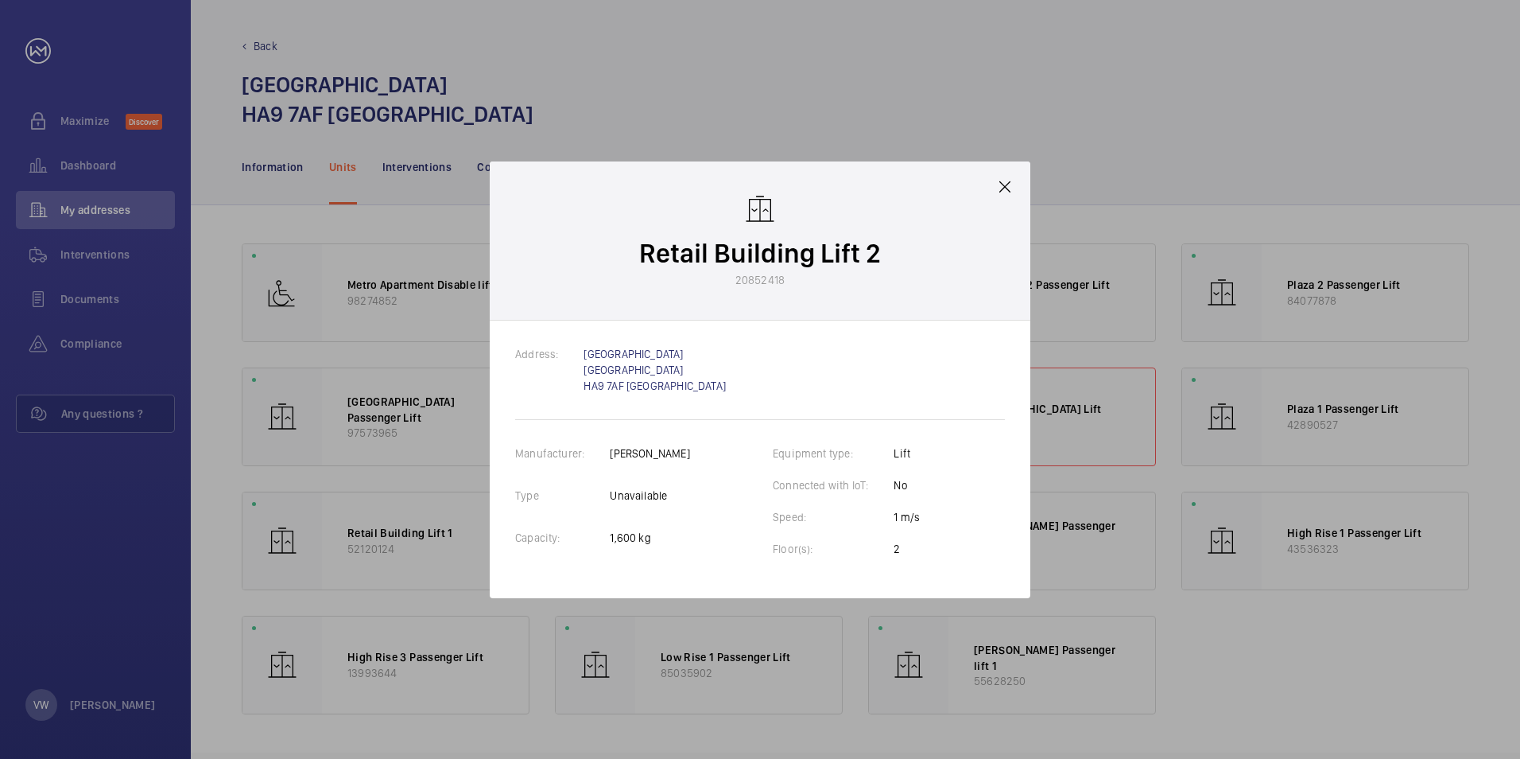
click at [1009, 184] on mat-icon at bounding box center [1004, 186] width 19 height 19
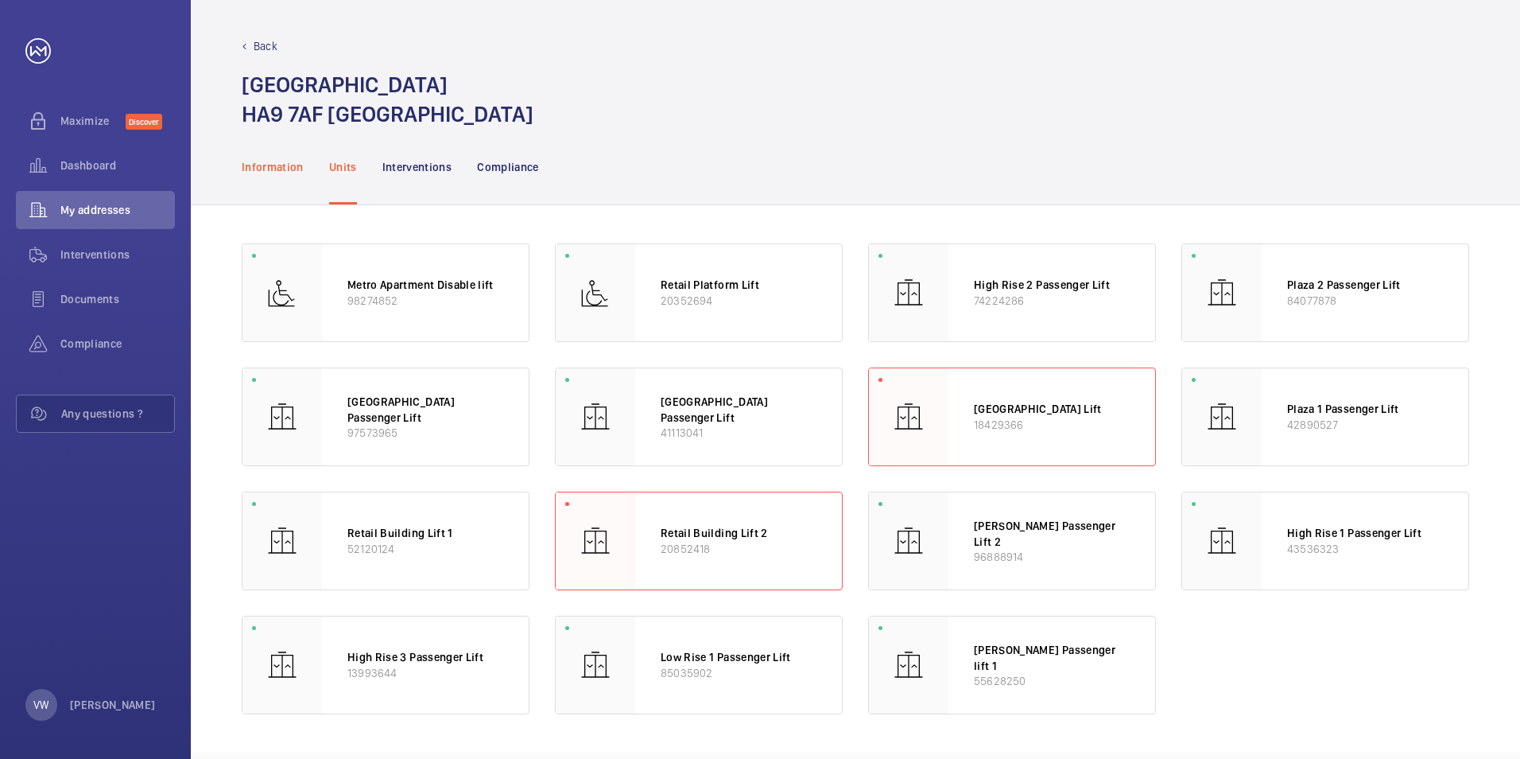
click at [277, 169] on p "Information" at bounding box center [273, 167] width 62 height 16
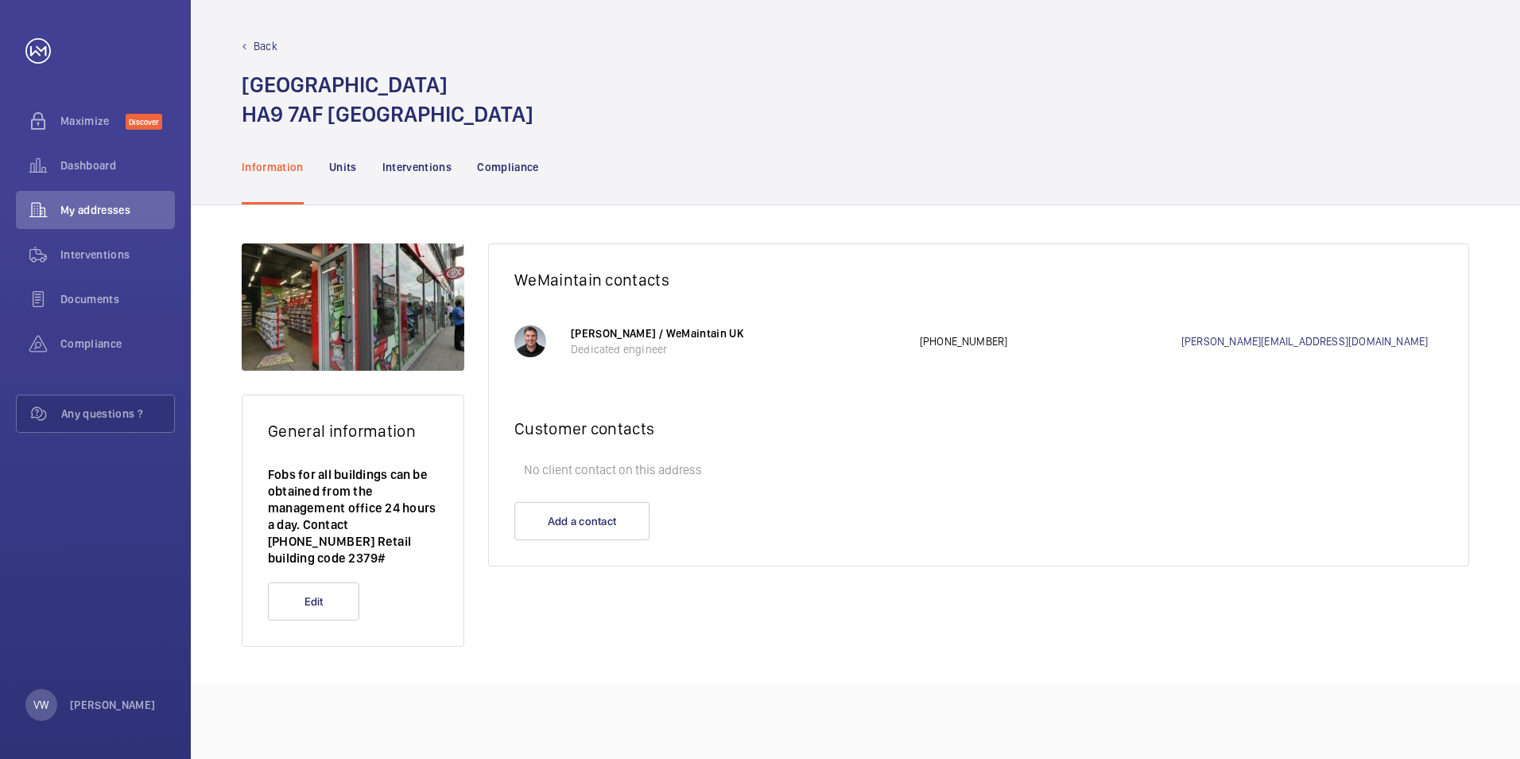
click at [305, 386] on div "General information Fobs for all buildings can be obtained from the management …" at bounding box center [353, 444] width 223 height 403
click at [302, 321] on div at bounding box center [353, 306] width 223 height 127
